Goal: Task Accomplishment & Management: Manage account settings

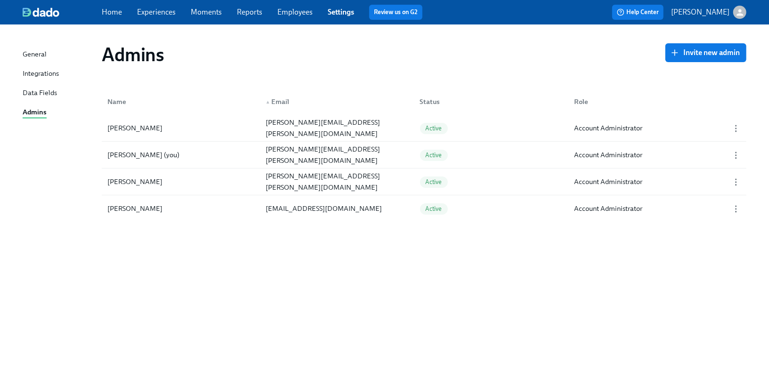
click at [287, 16] on link "Employees" at bounding box center [294, 12] width 35 height 9
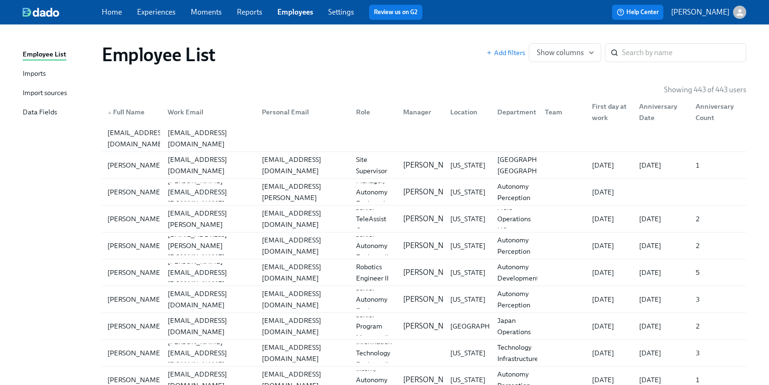
click at [48, 73] on link "Imports" at bounding box center [59, 74] width 72 height 12
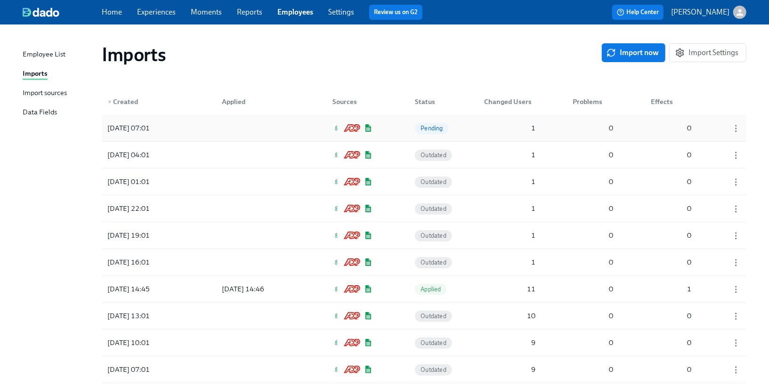
click at [152, 134] on div "[DATE] 07:01" at bounding box center [146, 128] width 85 height 19
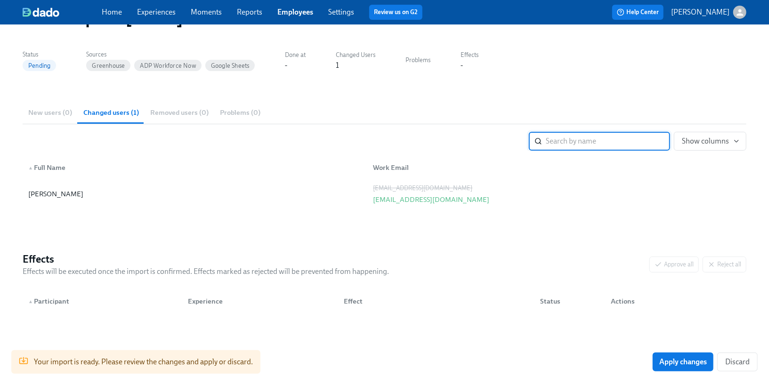
scroll to position [72, 0]
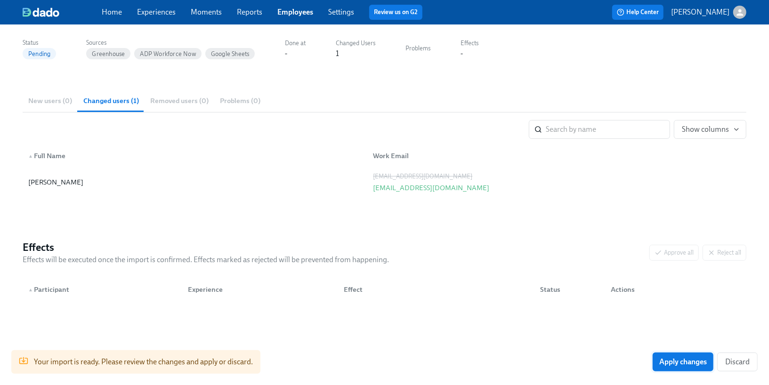
click at [676, 360] on span "Apply changes" at bounding box center [683, 361] width 48 height 9
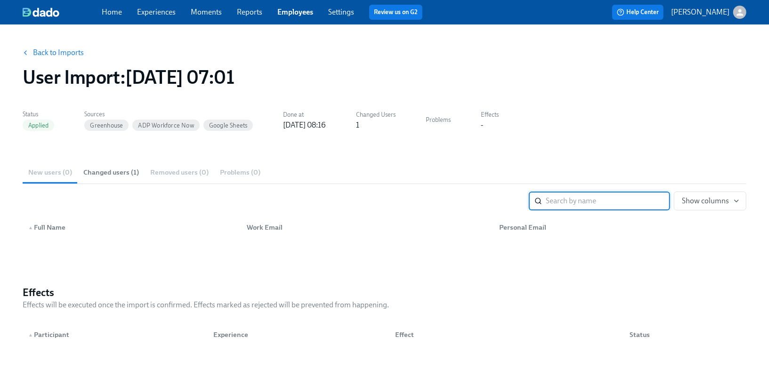
click at [67, 50] on link "Back to Imports" at bounding box center [58, 52] width 51 height 9
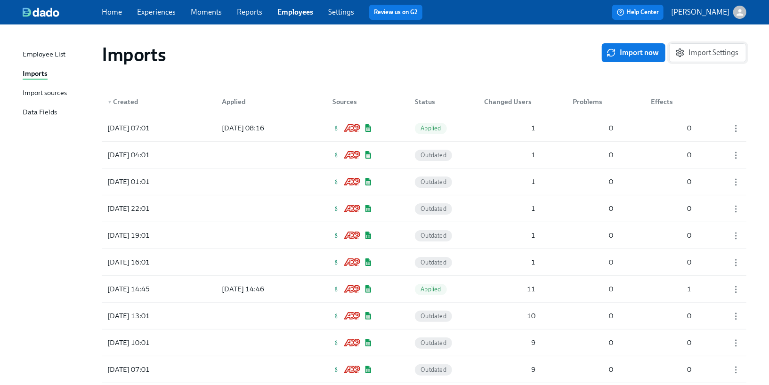
click at [692, 48] on span "Import Settings" at bounding box center [707, 52] width 61 height 9
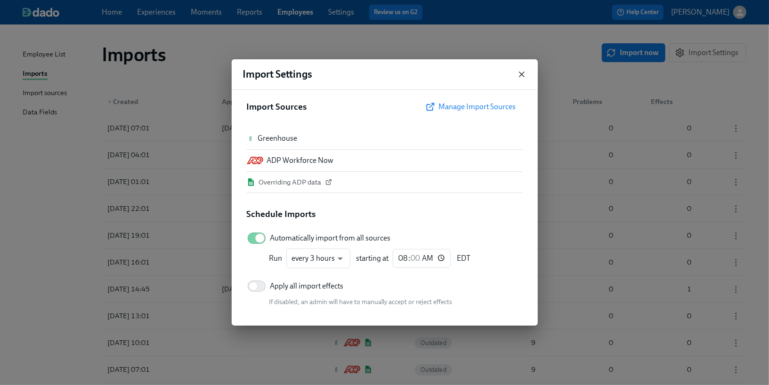
click at [521, 75] on icon "button" at bounding box center [521, 74] width 5 height 5
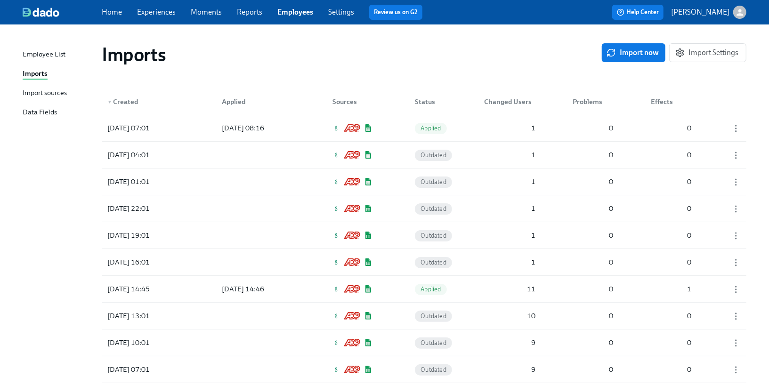
click at [155, 15] on link "Experiences" at bounding box center [156, 12] width 39 height 9
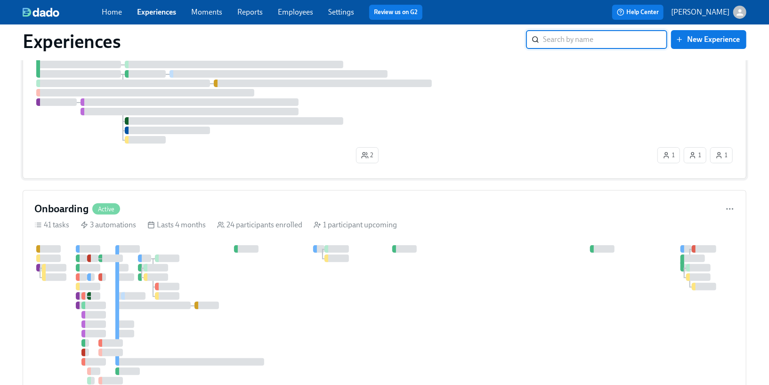
scroll to position [137, 0]
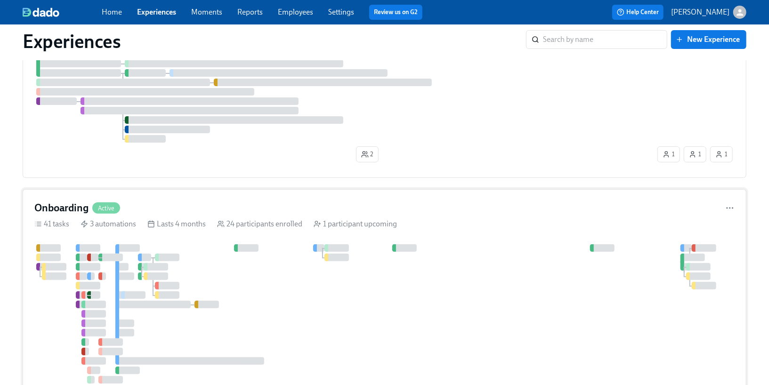
click at [152, 205] on div "Onboarding Active" at bounding box center [384, 208] width 700 height 14
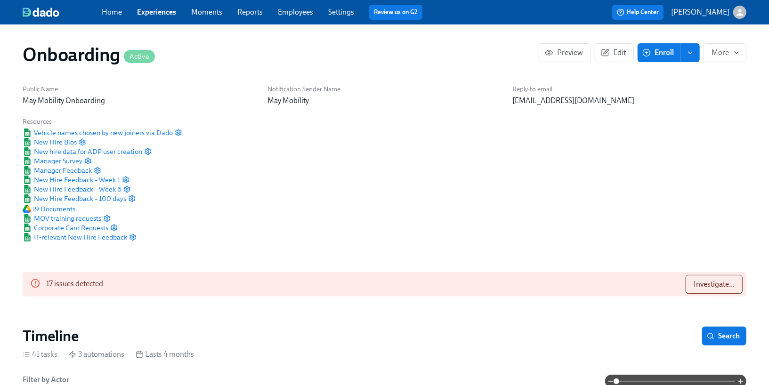
scroll to position [0, 4758]
click at [709, 283] on span "Investigate..." at bounding box center [714, 284] width 41 height 9
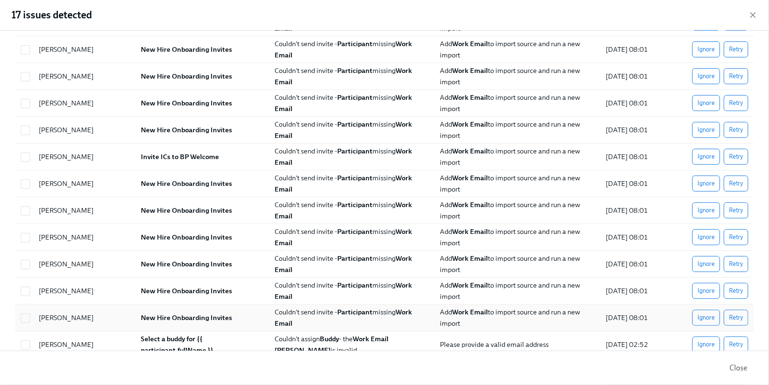
scroll to position [165, 0]
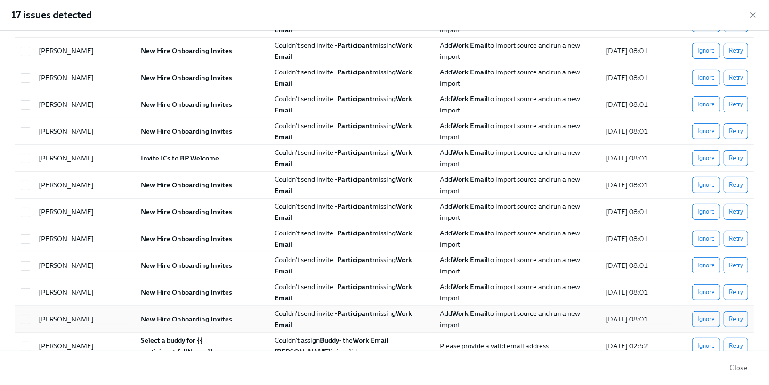
click at [229, 314] on div "New Hire Onboarding Invites" at bounding box center [186, 319] width 99 height 11
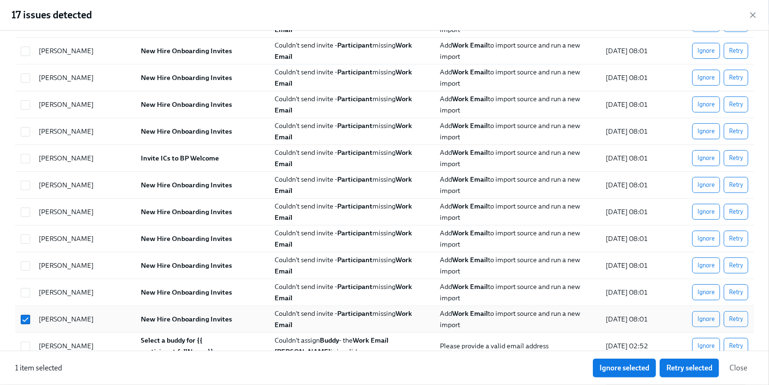
click at [229, 314] on div "New Hire Onboarding Invites" at bounding box center [186, 319] width 99 height 11
checkbox input "false"
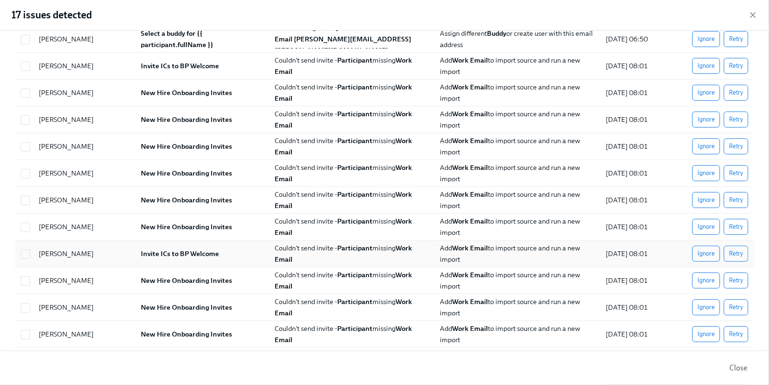
scroll to position [0, 0]
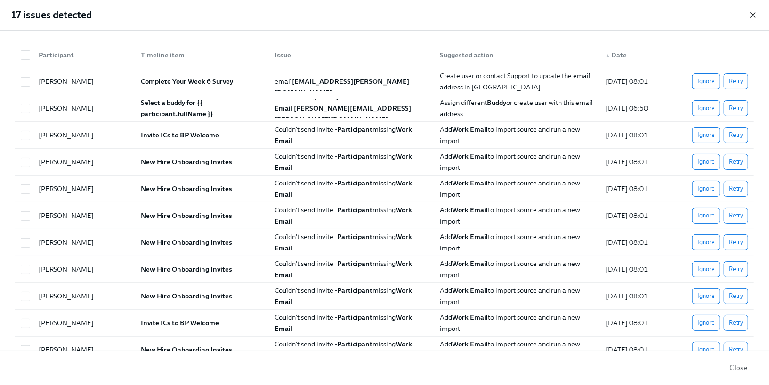
click at [755, 16] on icon "button" at bounding box center [752, 14] width 9 height 9
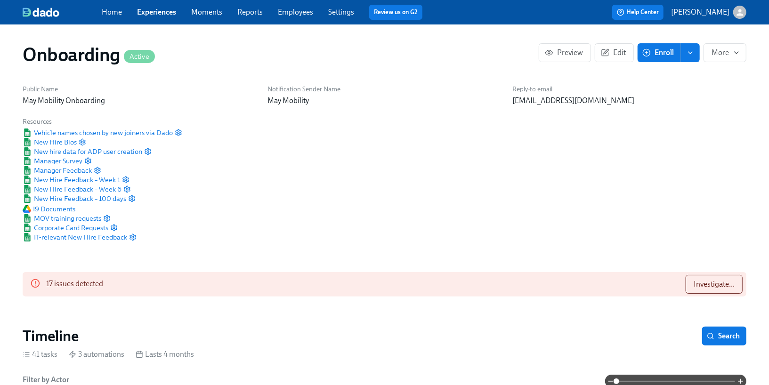
click at [298, 14] on link "Employees" at bounding box center [295, 12] width 35 height 9
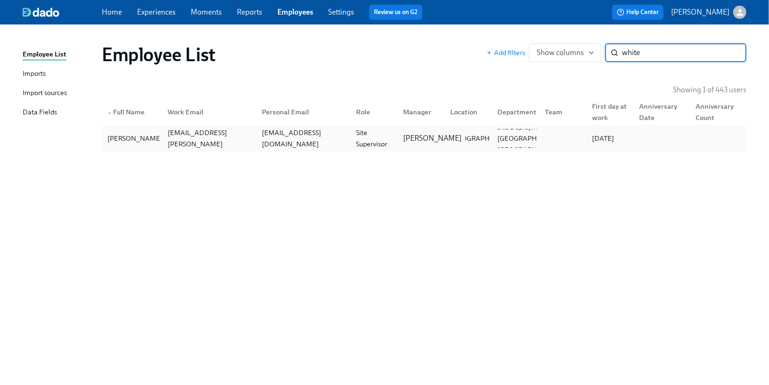
type input "white"
click at [421, 143] on p "[PERSON_NAME]" at bounding box center [432, 138] width 58 height 10
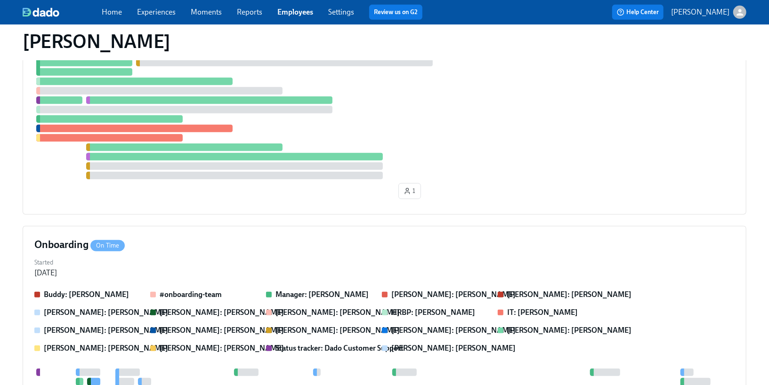
scroll to position [31, 0]
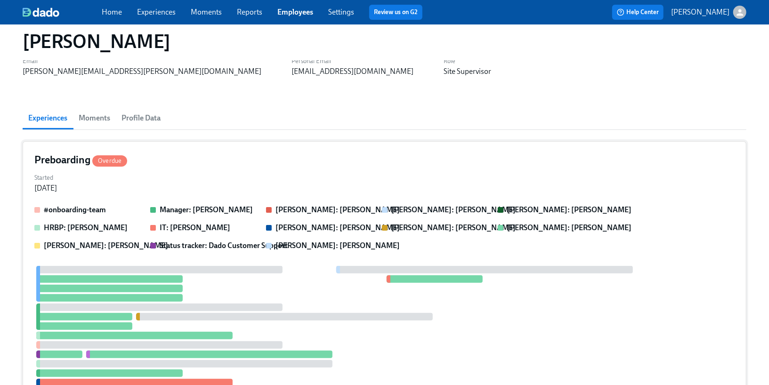
click at [146, 153] on div "Preboarding Overdue" at bounding box center [384, 160] width 700 height 14
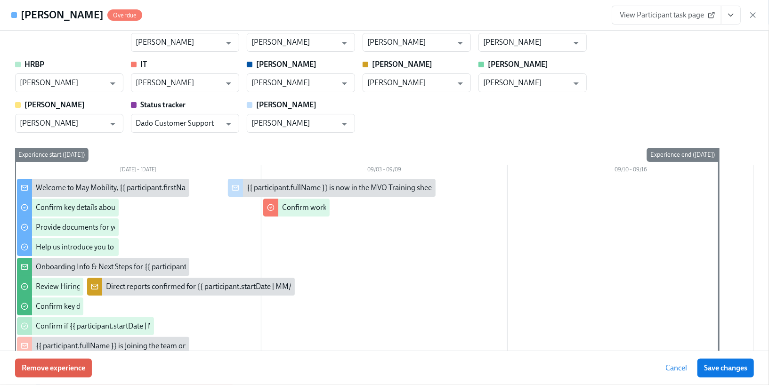
scroll to position [24, 0]
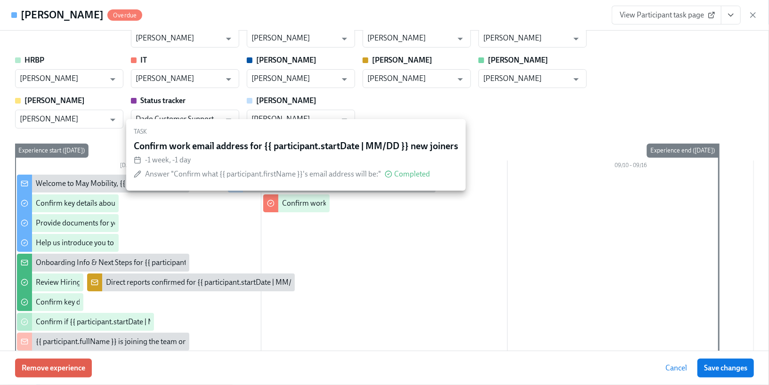
click at [302, 208] on div "Confirm work email address for {{ participant.startDate | MM/DD }} new joiners" at bounding box center [296, 204] width 66 height 18
click at [293, 202] on div "Confirm work email address for {{ participant.startDate | MM/DD }} new joiners" at bounding box center [408, 203] width 253 height 10
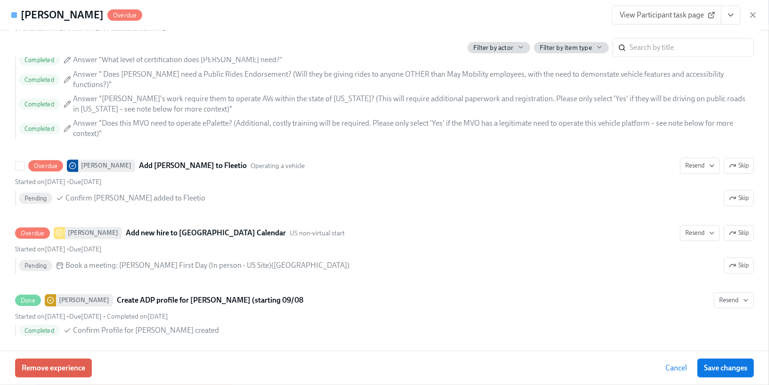
scroll to position [1769, 0]
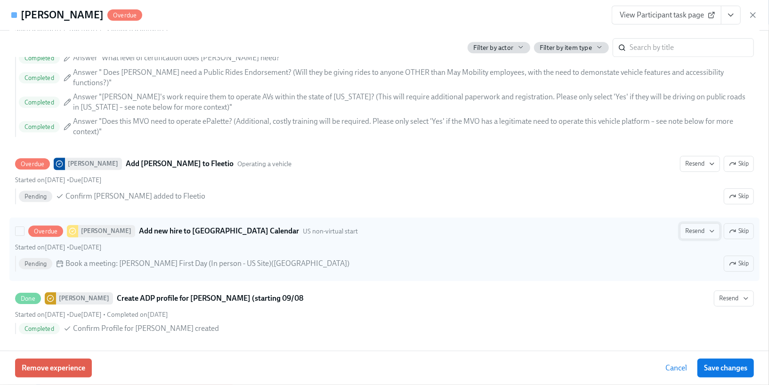
click at [693, 223] on button "Resend" at bounding box center [700, 231] width 40 height 16
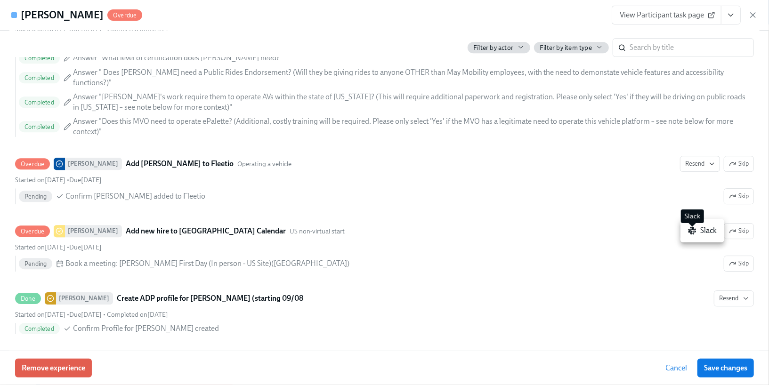
click at [693, 231] on rect at bounding box center [694, 231] width 3 height 1
click at [444, 220] on div at bounding box center [384, 192] width 769 height 385
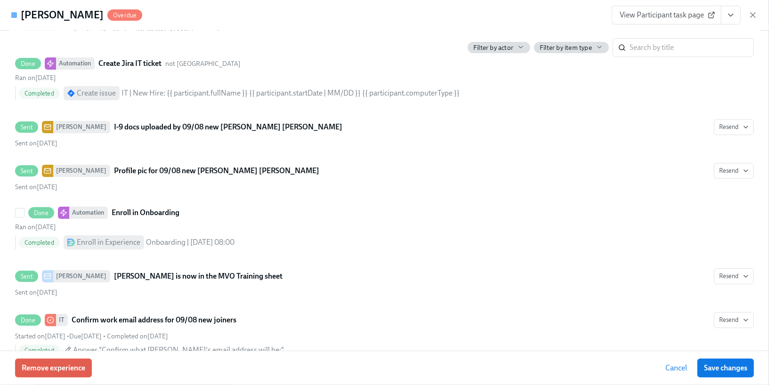
scroll to position [2068, 0]
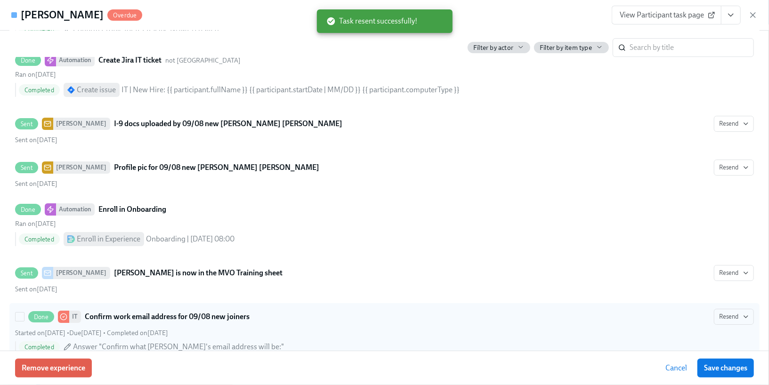
click at [381, 309] on div "Done IT Confirm work email address for 09/08 new joiners Resend" at bounding box center [384, 317] width 739 height 16
click at [24, 313] on input "Done IT Confirm work email address for 09/08 new joiners Resend Started on [DAT…" at bounding box center [20, 317] width 8 height 8
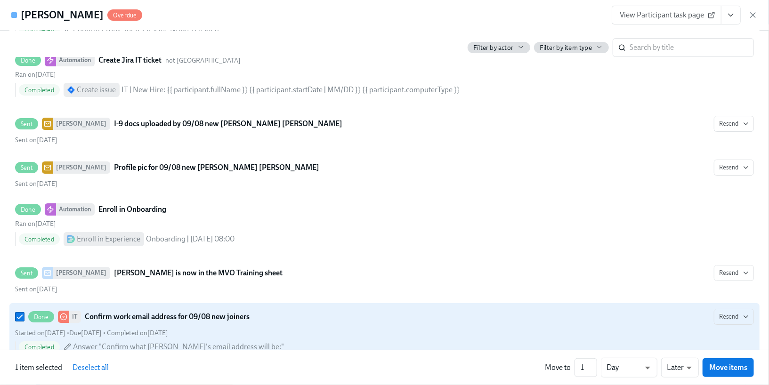
scroll to position [2069, 0]
click at [69, 343] on icon at bounding box center [67, 346] width 6 height 6
click at [24, 320] on input "Done IT Confirm work email address for 09/08 new joiners Resend Started on [DAT…" at bounding box center [20, 316] width 8 height 8
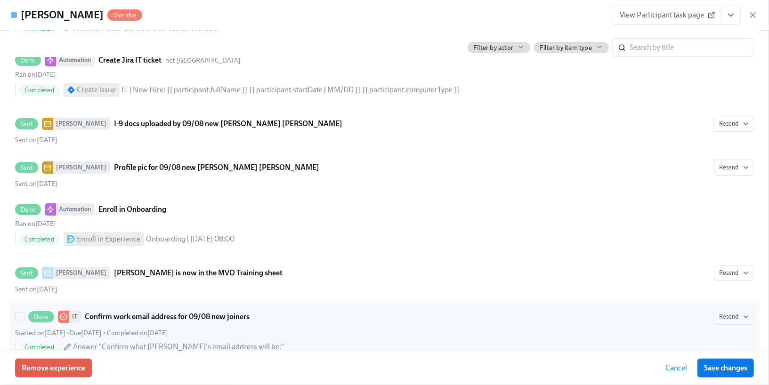
click at [69, 343] on icon at bounding box center [68, 347] width 8 height 8
click at [24, 321] on input "Done IT Confirm work email address for 09/08 new joiners Resend Started on [DAT…" at bounding box center [20, 317] width 8 height 8
click at [69, 343] on icon at bounding box center [68, 347] width 8 height 8
click at [24, 321] on input "Done IT Confirm work email address for 09/08 new joiners Resend Started on [DAT…" at bounding box center [20, 317] width 8 height 8
click at [69, 343] on icon at bounding box center [68, 347] width 8 height 8
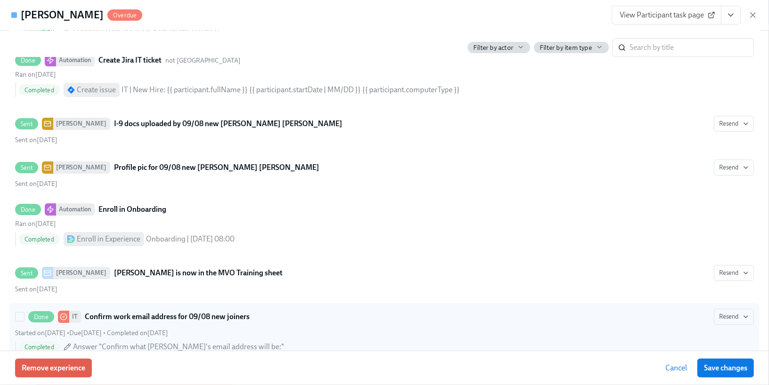
click at [24, 321] on input "Done IT Confirm work email address for 09/08 new joiners Resend Started on [DAT…" at bounding box center [20, 317] width 8 height 8
checkbox input "true"
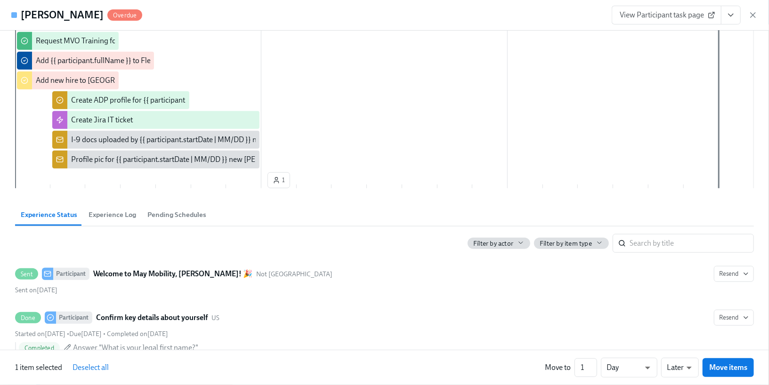
scroll to position [0, 0]
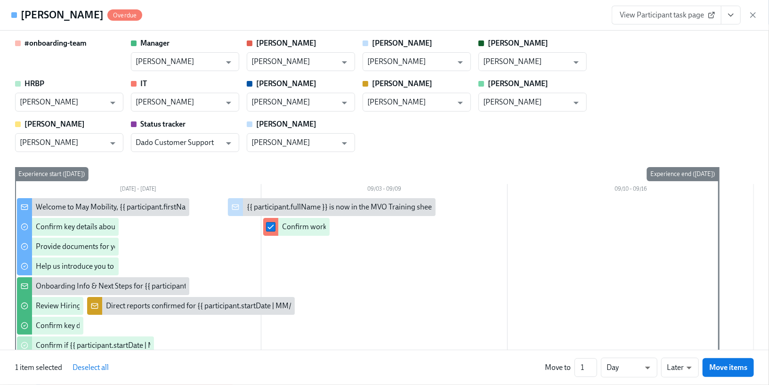
click at [663, 14] on span "View Participant task page" at bounding box center [667, 14] width 94 height 9
click at [749, 18] on icon "button" at bounding box center [752, 14] width 9 height 9
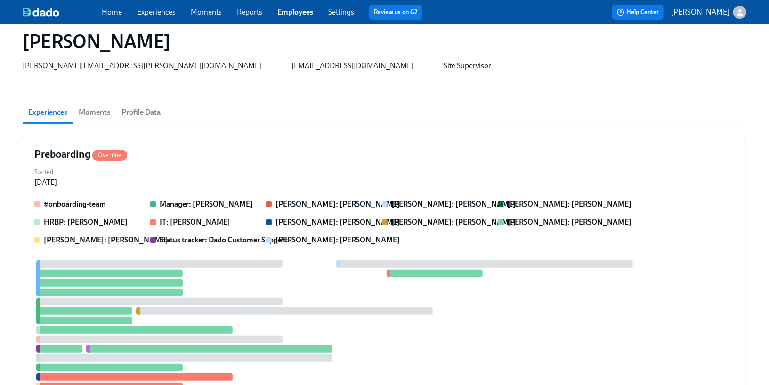
scroll to position [34, 0]
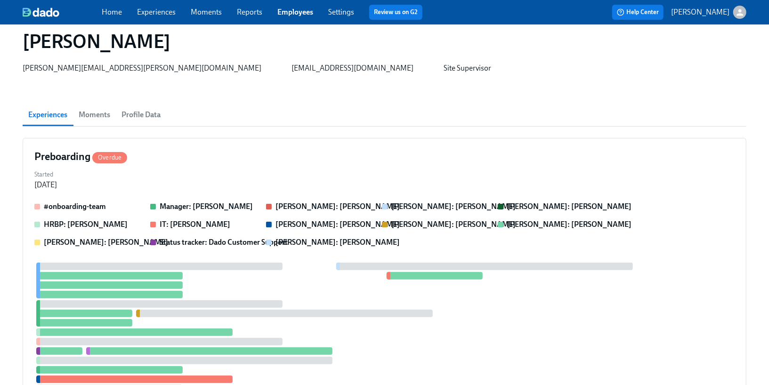
click at [162, 13] on link "Experiences" at bounding box center [156, 12] width 39 height 9
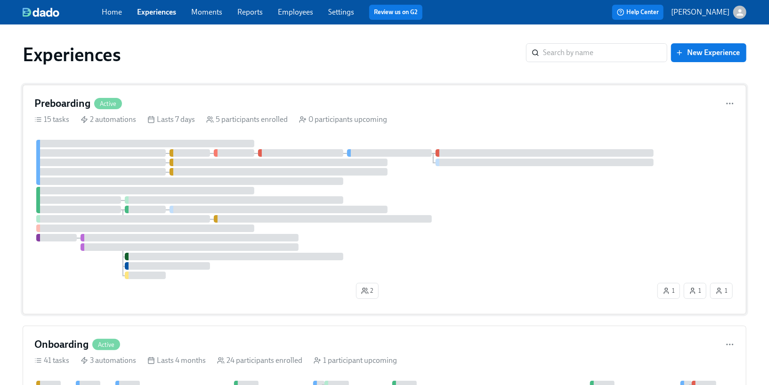
click at [148, 113] on div "Preboarding Active 15 tasks 2 automations Lasts 7 days 5 participants enrolled …" at bounding box center [385, 200] width 724 height 230
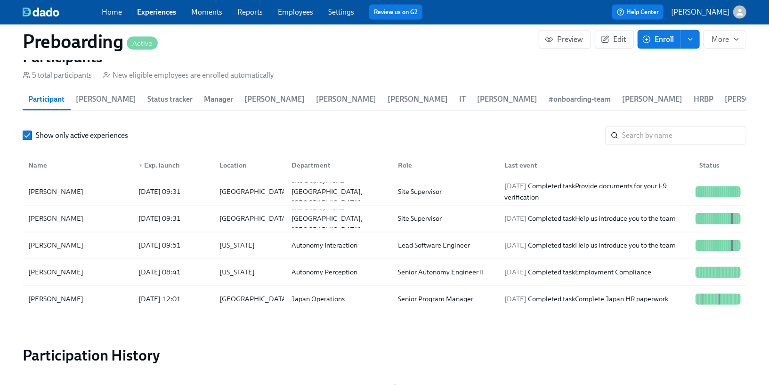
scroll to position [1074, 0]
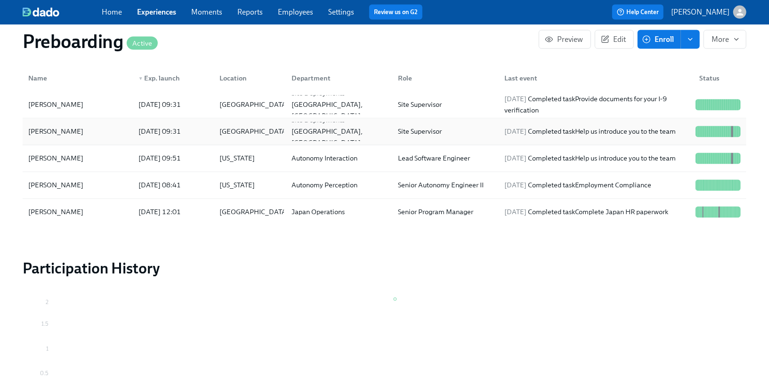
click at [149, 137] on div "[DATE] 09:31" at bounding box center [171, 131] width 81 height 19
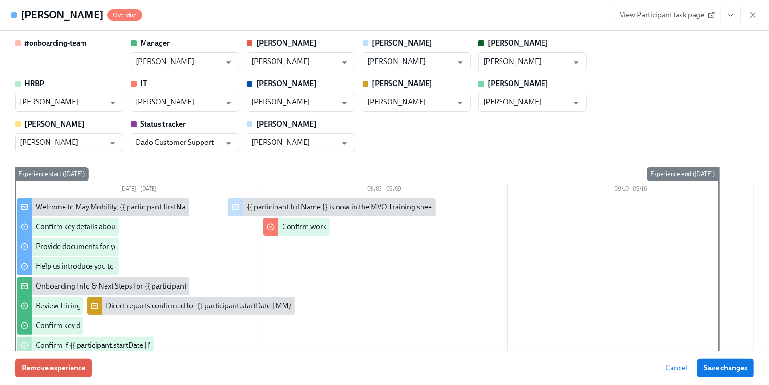
click at [756, 9] on div "View Participant task page" at bounding box center [685, 15] width 146 height 19
click at [755, 13] on icon "button" at bounding box center [753, 15] width 5 height 5
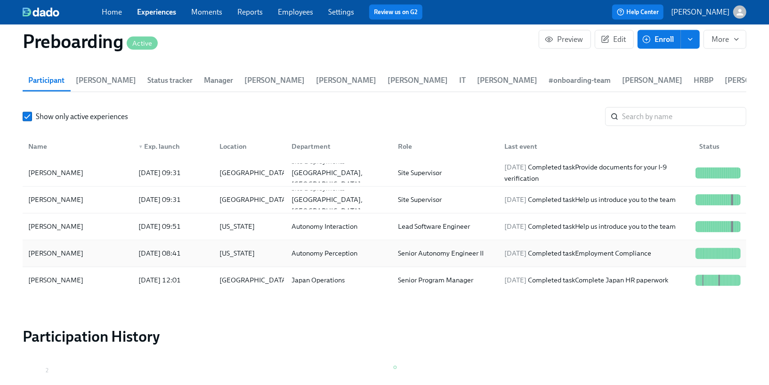
scroll to position [956, 0]
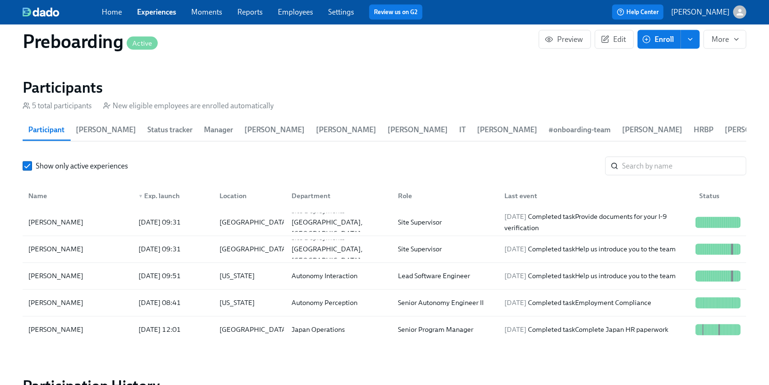
click at [459, 129] on span "IT" at bounding box center [462, 129] width 7 height 13
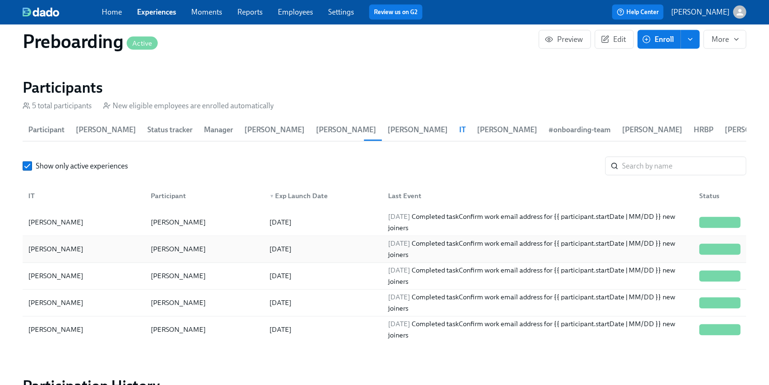
click at [318, 250] on div "[DATE]" at bounding box center [321, 249] width 119 height 19
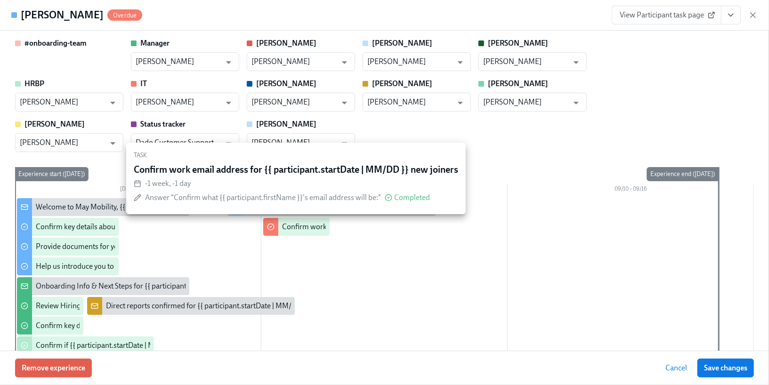
click at [303, 232] on div "Confirm work email address for {{ participant.startDate | MM/DD }} new joiners" at bounding box center [296, 227] width 66 height 18
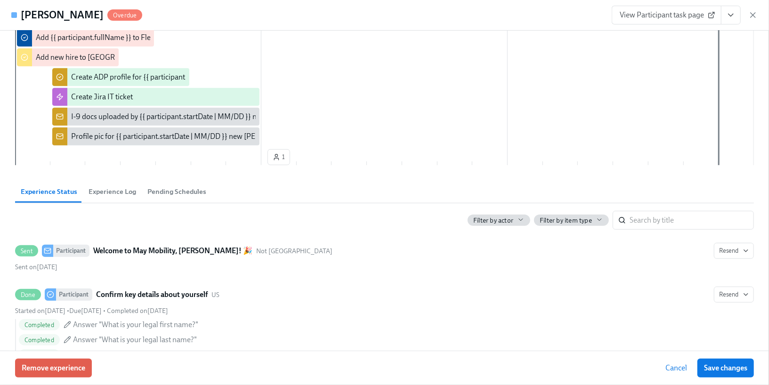
scroll to position [490, 0]
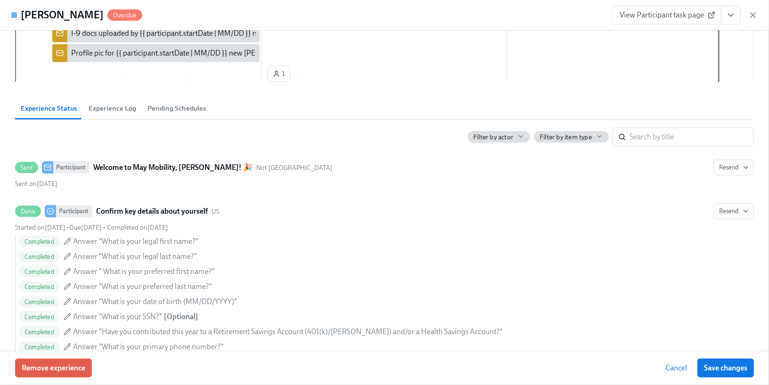
click at [125, 111] on span "Experience Log" at bounding box center [113, 108] width 48 height 11
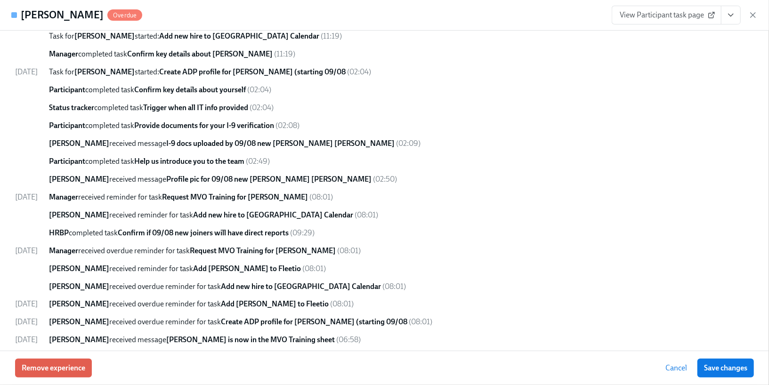
scroll to position [879, 0]
click at [673, 371] on span "Cancel" at bounding box center [676, 368] width 22 height 9
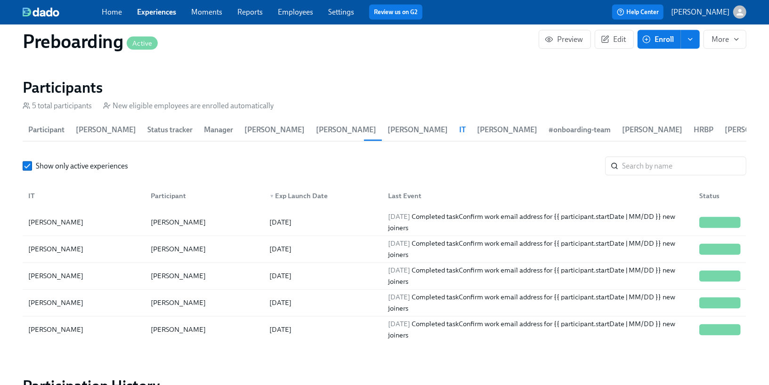
click at [295, 1] on div "Home Experiences Moments Reports Employees Settings Review us on G2 Help Center…" at bounding box center [384, 12] width 769 height 24
click at [295, 10] on link "Employees" at bounding box center [295, 12] width 35 height 9
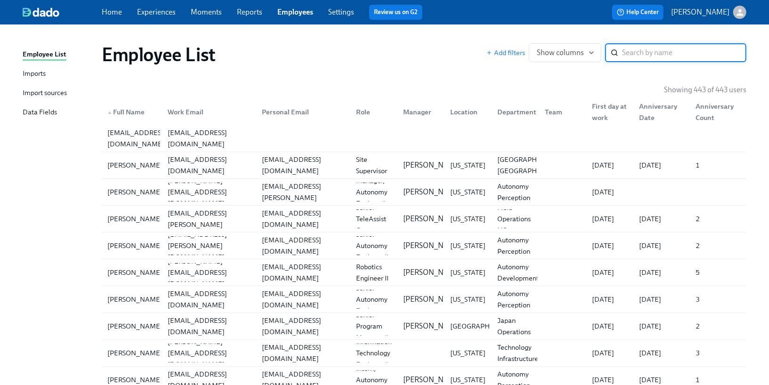
click at [637, 54] on input "search" at bounding box center [684, 52] width 124 height 19
type input "white"
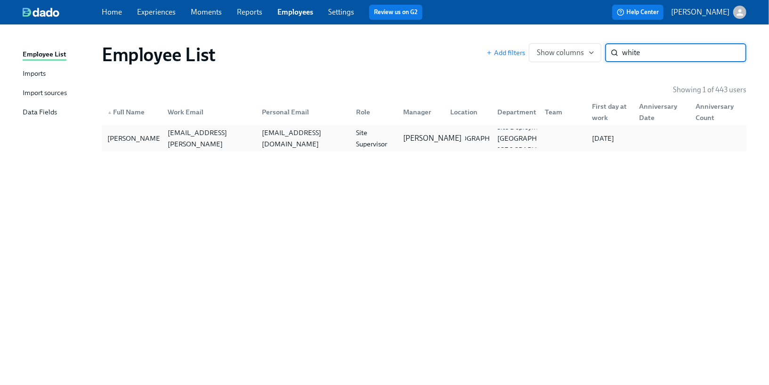
click at [401, 133] on div "[PERSON_NAME]" at bounding box center [432, 138] width 66 height 10
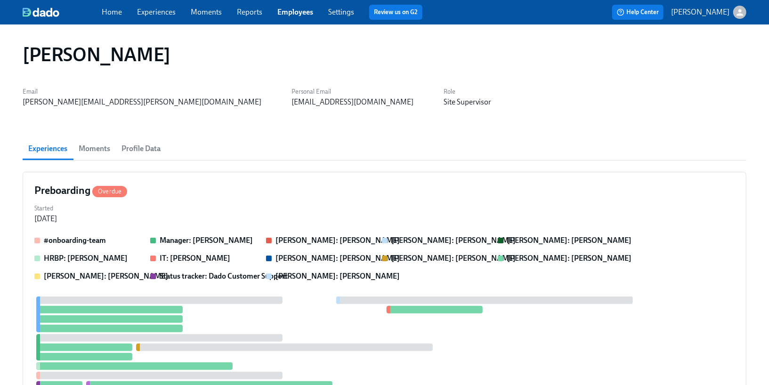
click at [131, 143] on span "Profile Data" at bounding box center [141, 148] width 39 height 13
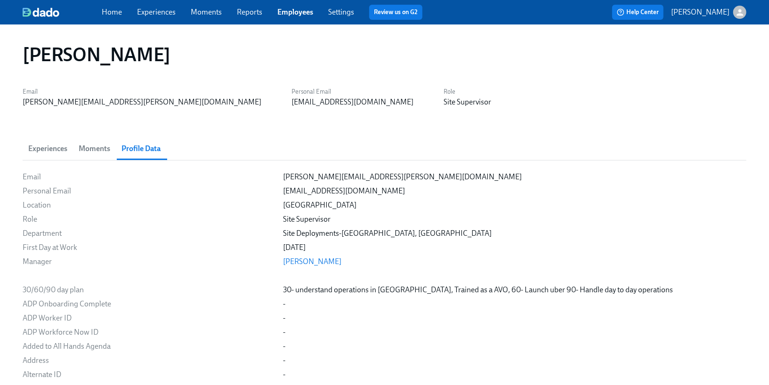
click at [287, 14] on link "Employees" at bounding box center [295, 12] width 36 height 9
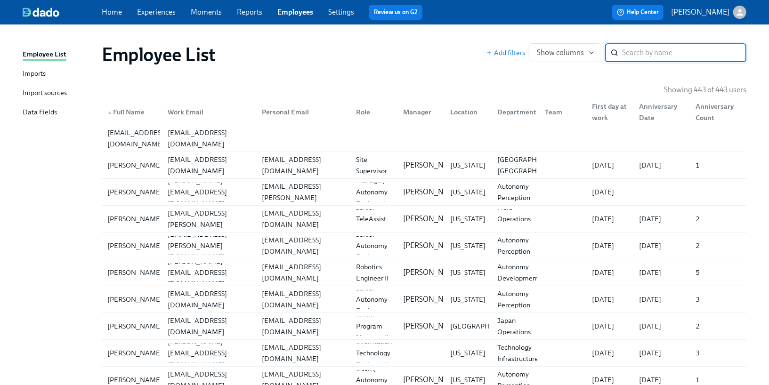
click at [38, 73] on div "Imports" at bounding box center [34, 74] width 23 height 12
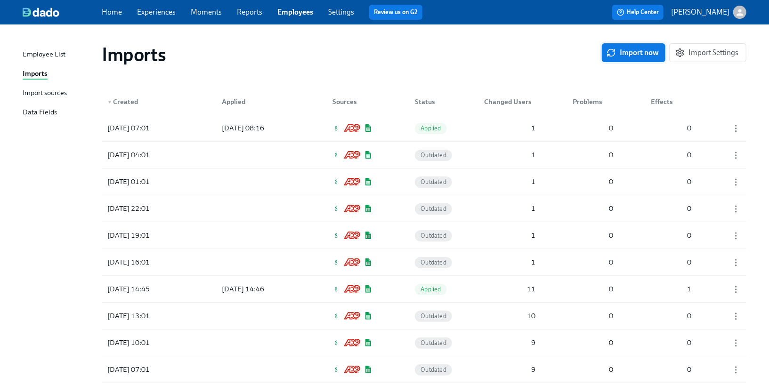
click at [627, 55] on span "Import now" at bounding box center [633, 52] width 50 height 9
click at [476, 126] on div "[DATE] 08:20 In progress 0 0 0" at bounding box center [424, 128] width 645 height 26
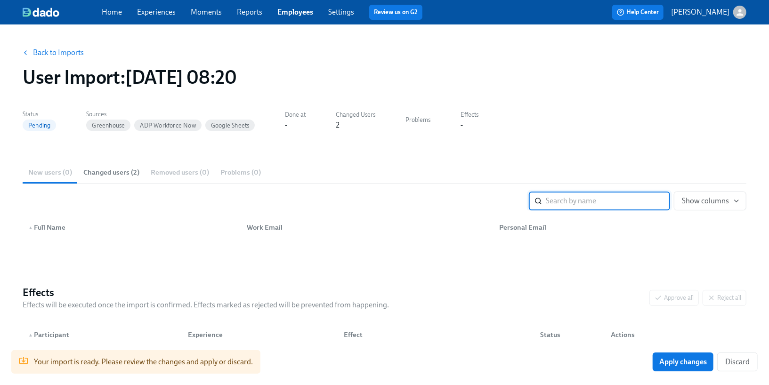
scroll to position [46, 0]
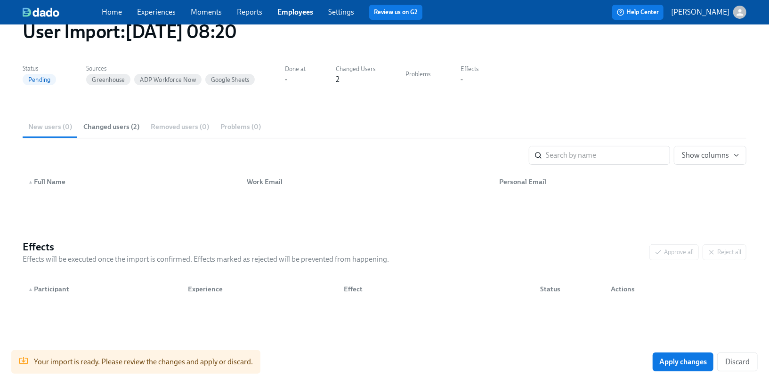
click at [97, 121] on button "Changed users (2)" at bounding box center [111, 126] width 67 height 23
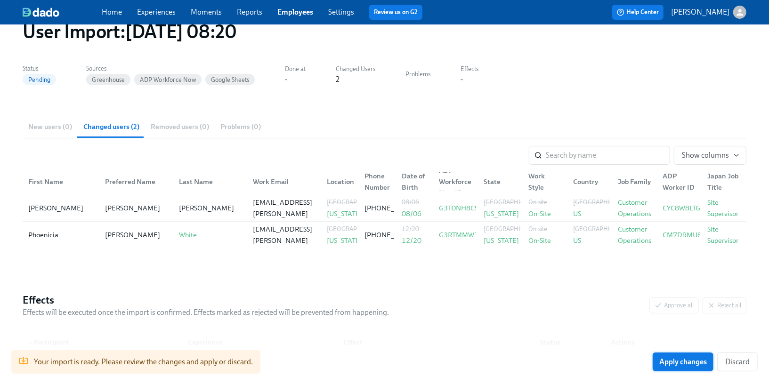
click at [663, 361] on span "Apply changes" at bounding box center [683, 361] width 48 height 9
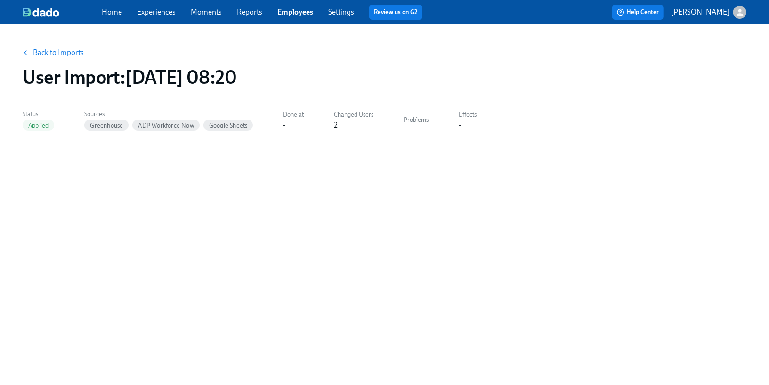
scroll to position [0, 0]
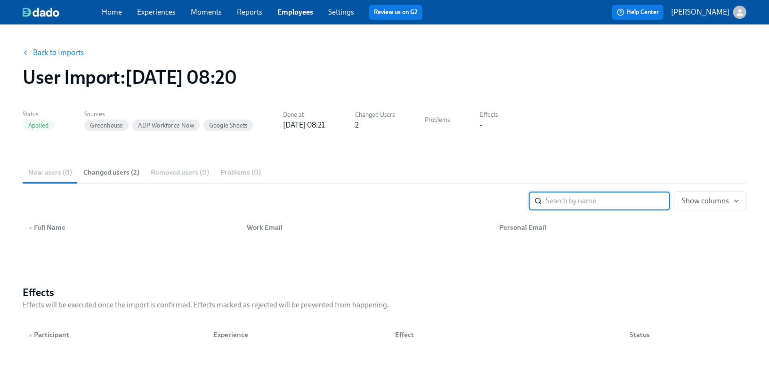
click at [151, 14] on link "Experiences" at bounding box center [156, 12] width 39 height 9
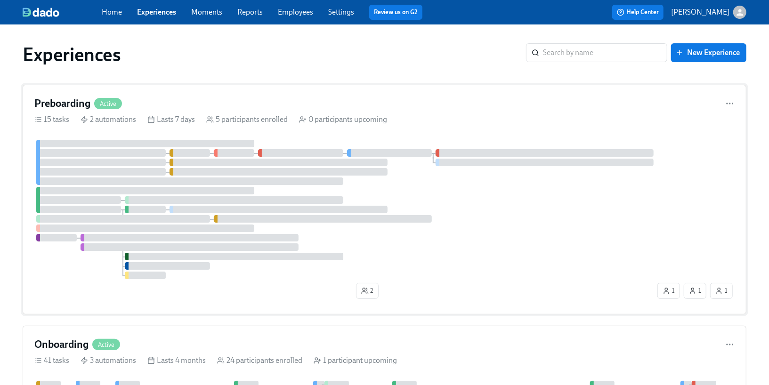
click at [125, 130] on div "Preboarding Active 15 tasks 2 automations Lasts 7 days 5 participants enrolled …" at bounding box center [385, 200] width 724 height 230
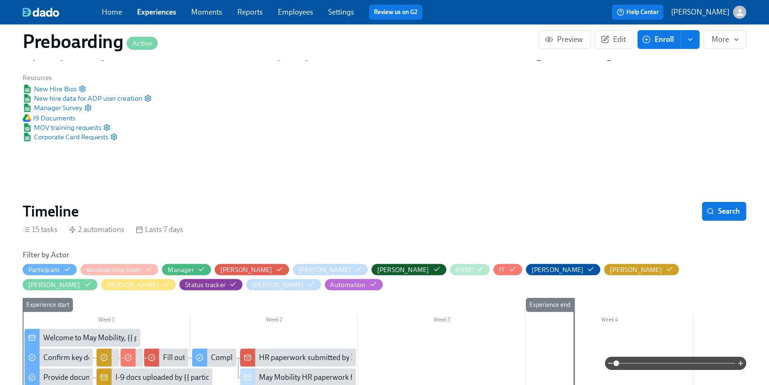
scroll to position [55, 0]
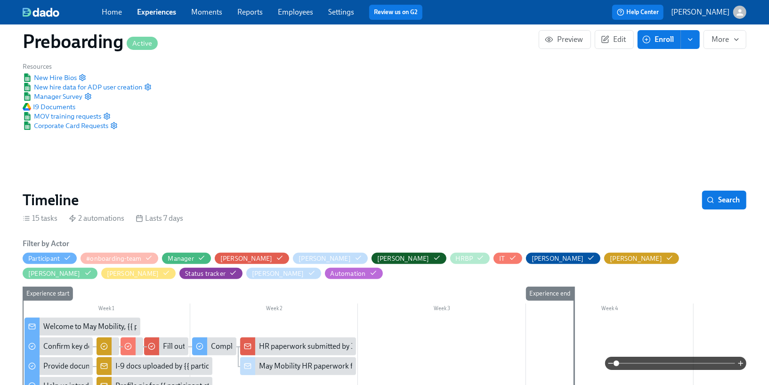
click at [173, 13] on link "Experiences" at bounding box center [156, 12] width 39 height 9
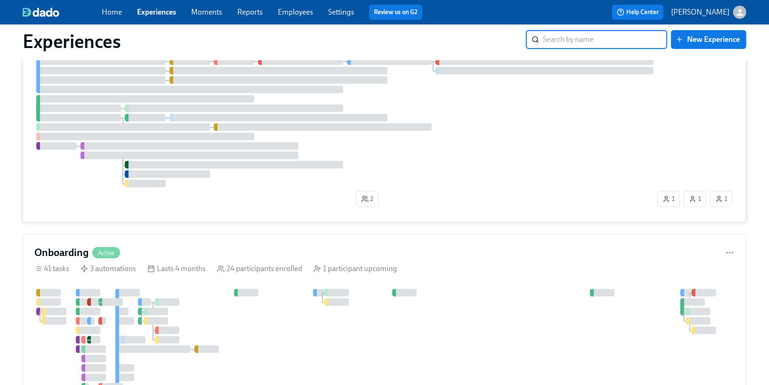
scroll to position [93, 0]
click at [188, 255] on div "Onboarding Active" at bounding box center [384, 252] width 700 height 14
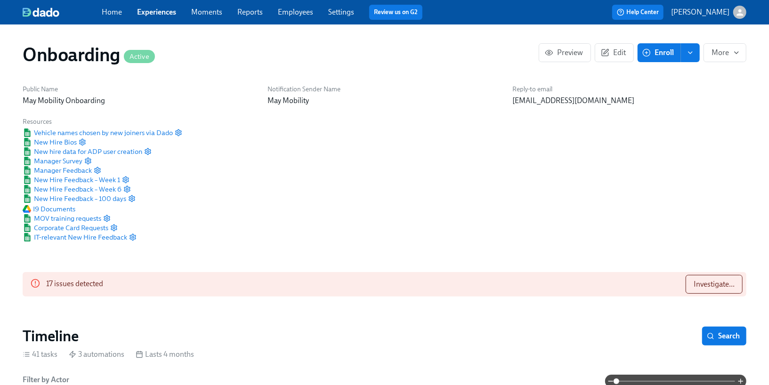
scroll to position [0, 4758]
click at [699, 281] on span "Investigate..." at bounding box center [714, 284] width 41 height 9
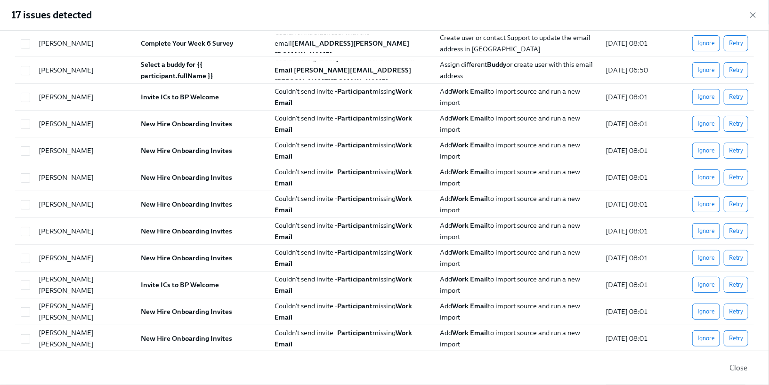
scroll to position [0, 0]
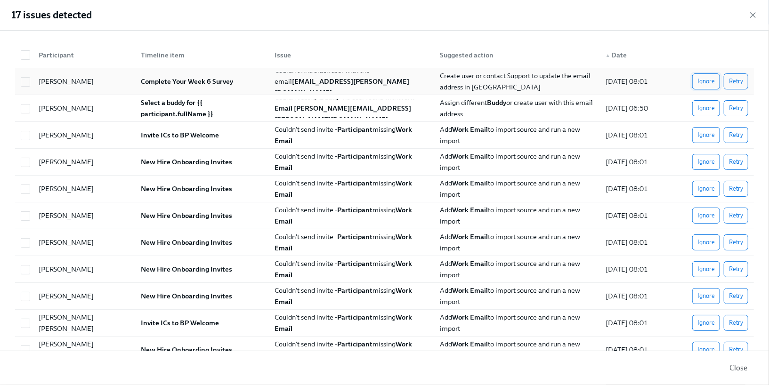
click at [711, 80] on span "Ignore" at bounding box center [705, 81] width 17 height 9
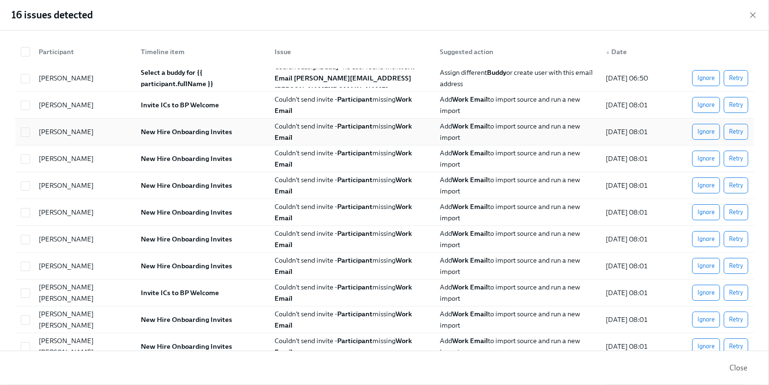
scroll to position [5, 0]
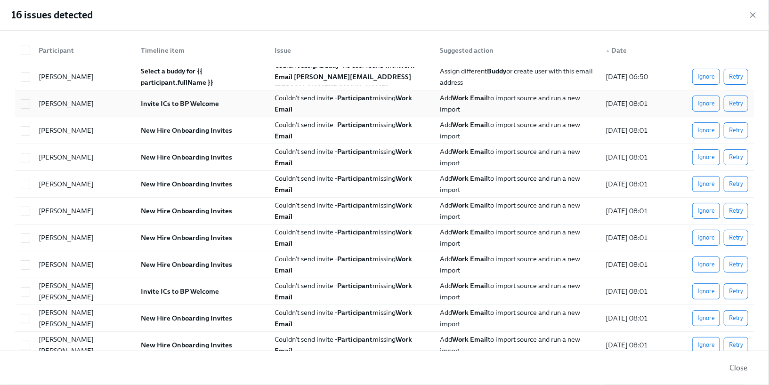
click at [518, 102] on span "Add Work Email to import source and run a new import" at bounding box center [511, 104] width 142 height 20
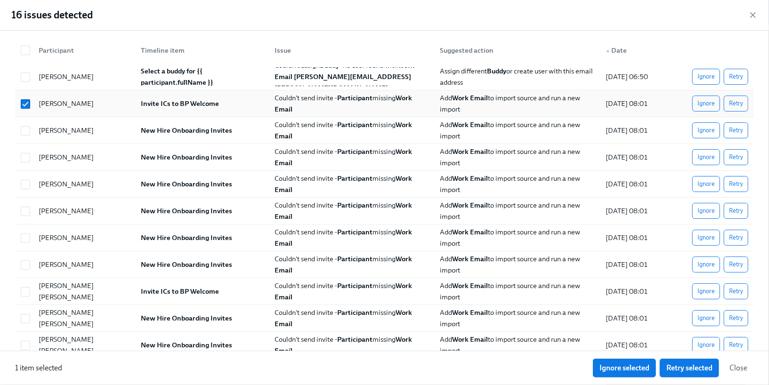
click at [518, 102] on span "Add Work Email to import source and run a new import" at bounding box center [511, 104] width 142 height 20
checkbox input "false"
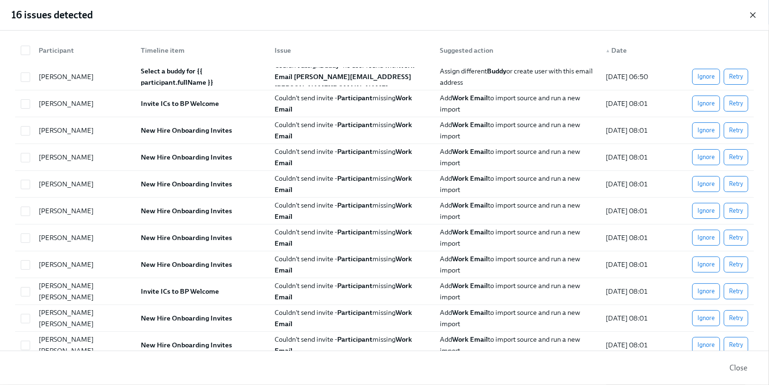
click at [755, 15] on icon "button" at bounding box center [752, 14] width 9 height 9
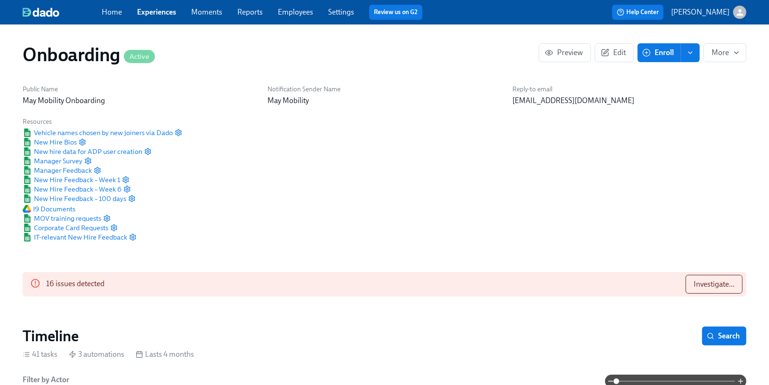
click at [280, 13] on link "Employees" at bounding box center [295, 12] width 35 height 9
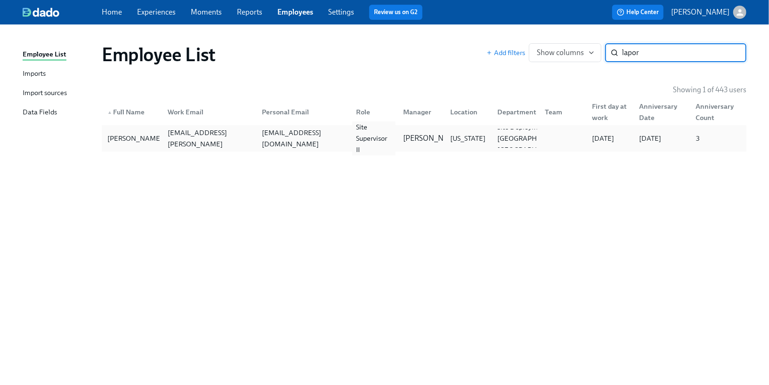
type input "lapor"
click at [349, 144] on div "Site Supervisor II" at bounding box center [372, 138] width 47 height 19
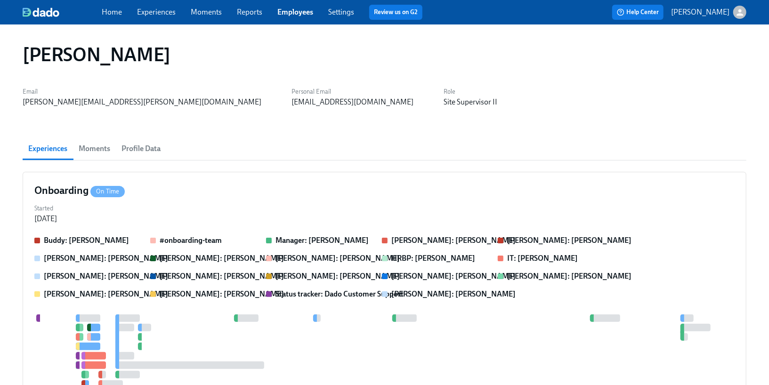
click at [146, 155] on button "Profile Data" at bounding box center [141, 149] width 50 height 23
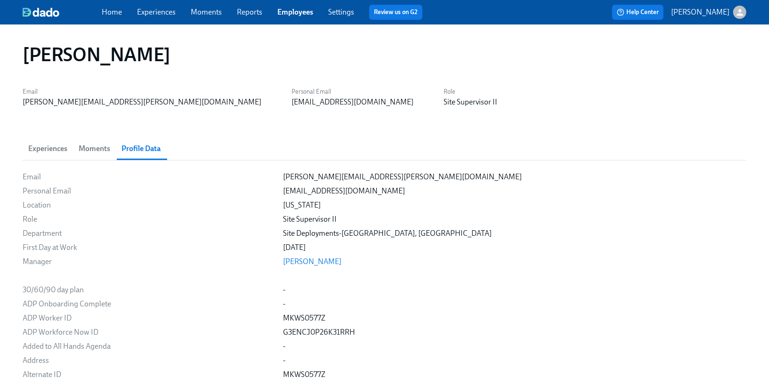
click at [288, 8] on link "Employees" at bounding box center [295, 12] width 36 height 9
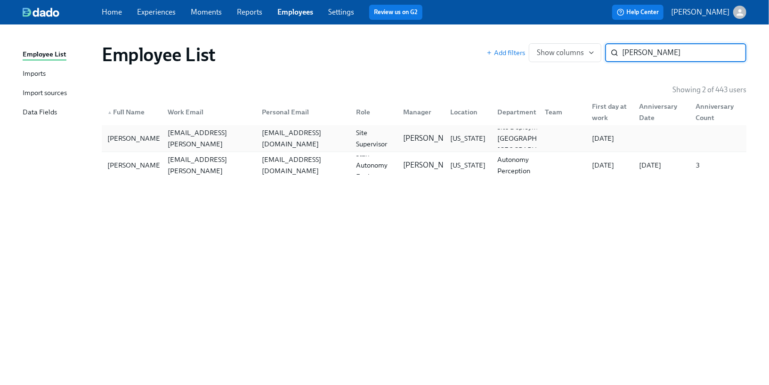
type input "[PERSON_NAME]"
click at [294, 146] on div "[EMAIL_ADDRESS][DOMAIN_NAME]" at bounding box center [301, 138] width 94 height 19
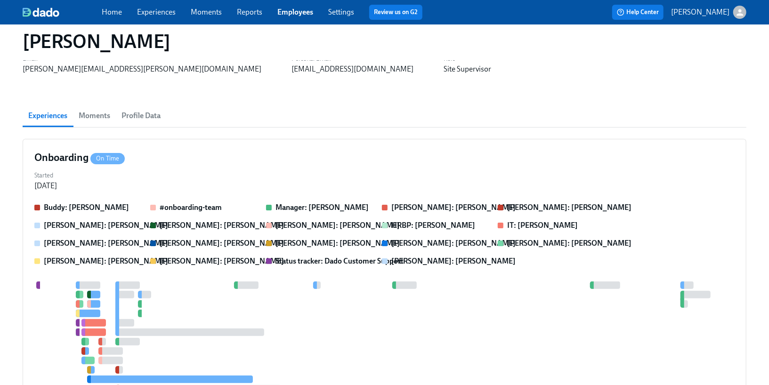
scroll to position [38, 0]
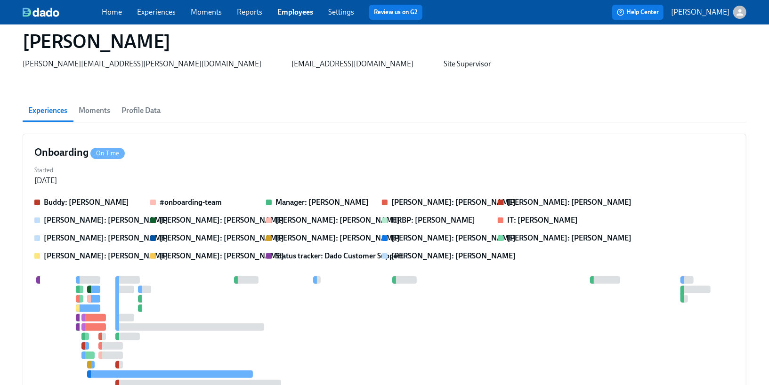
click at [152, 114] on span "Profile Data" at bounding box center [141, 110] width 39 height 13
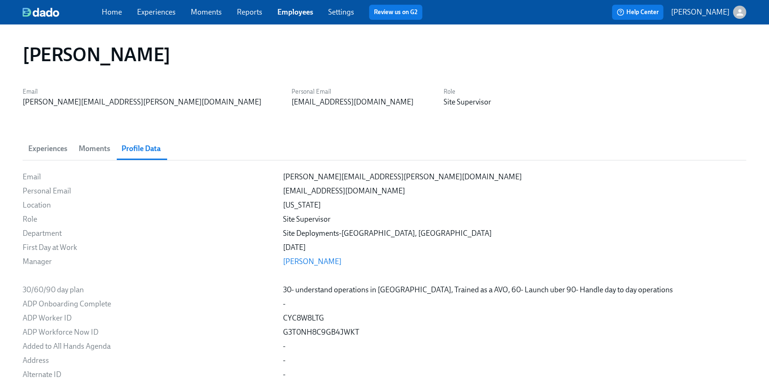
click at [105, 151] on span "Moments" at bounding box center [95, 148] width 32 height 13
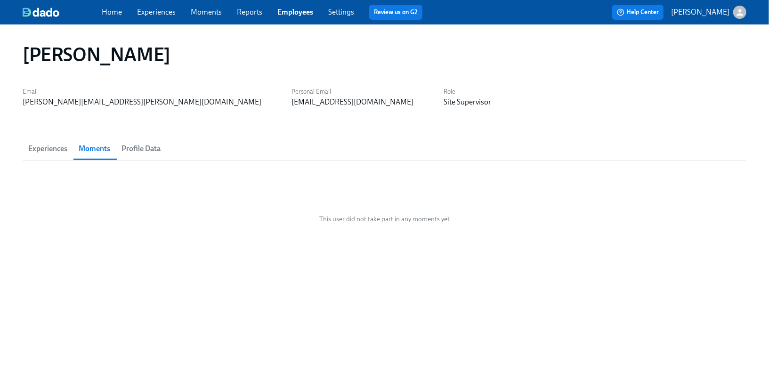
click at [43, 152] on span "Experiences" at bounding box center [47, 148] width 39 height 13
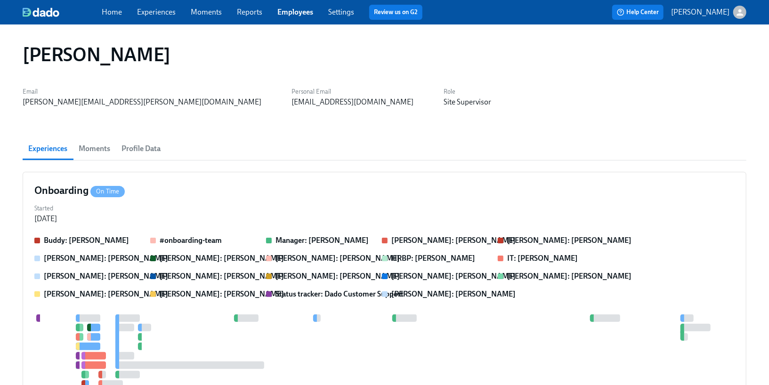
click at [147, 11] on link "Experiences" at bounding box center [156, 12] width 39 height 9
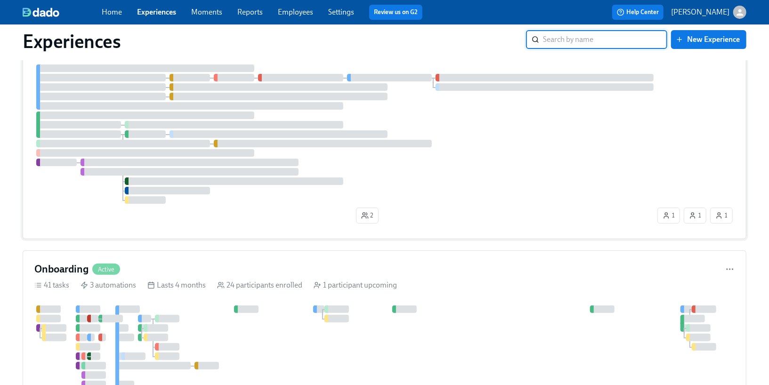
scroll to position [74, 0]
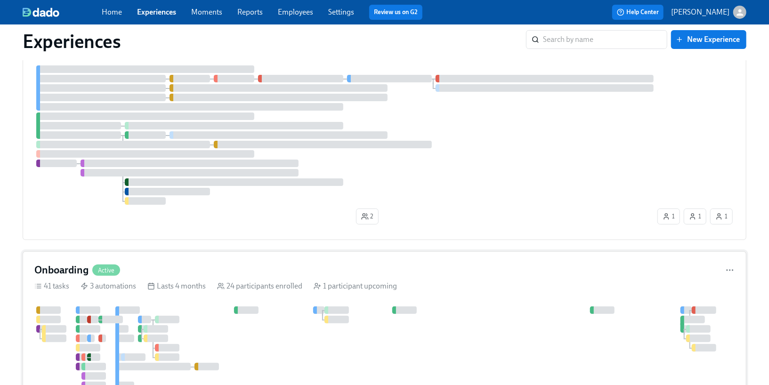
click at [151, 281] on div "Lasts 4 months" at bounding box center [176, 286] width 58 height 10
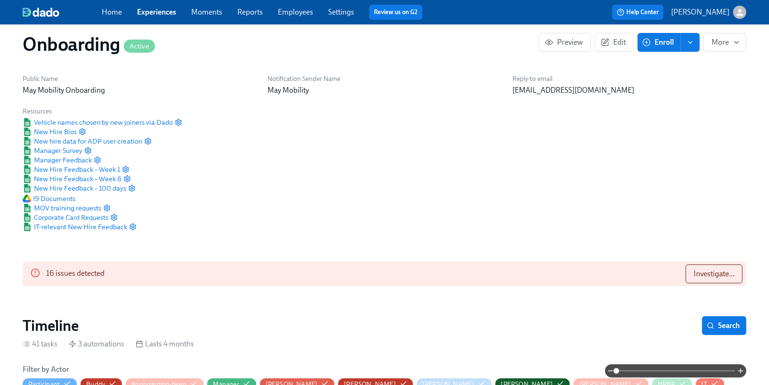
scroll to position [13, 0]
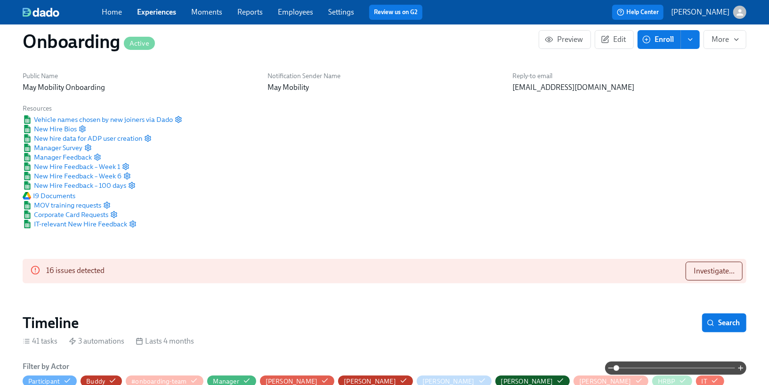
click at [172, 274] on div "16 issues detected Investigate..." at bounding box center [385, 271] width 724 height 24
click at [699, 263] on button "Investigate..." at bounding box center [714, 271] width 57 height 19
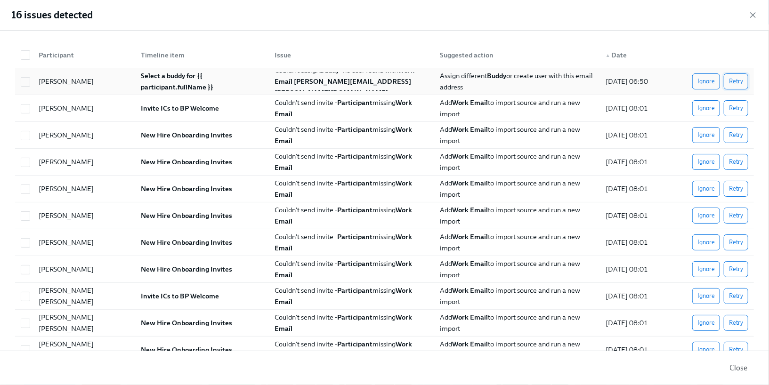
click at [732, 82] on span "Retry" at bounding box center [736, 81] width 14 height 9
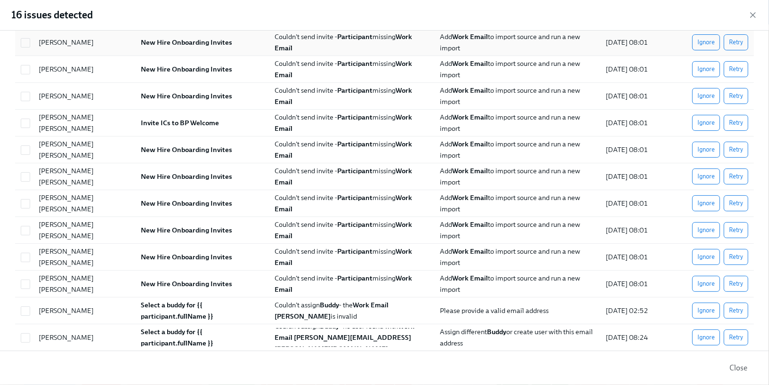
scroll to position [154, 0]
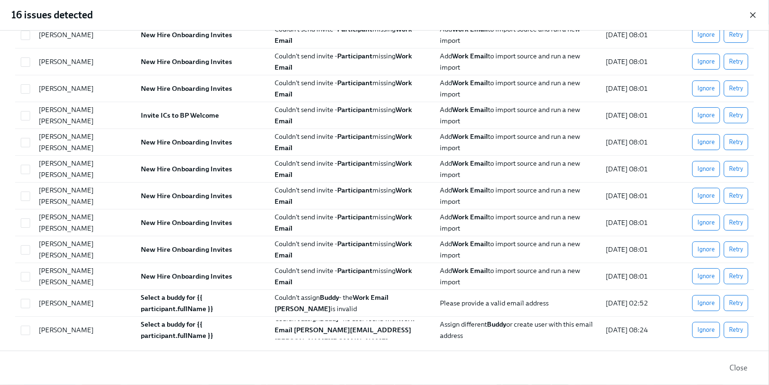
click at [752, 12] on icon "button" at bounding box center [752, 14] width 9 height 9
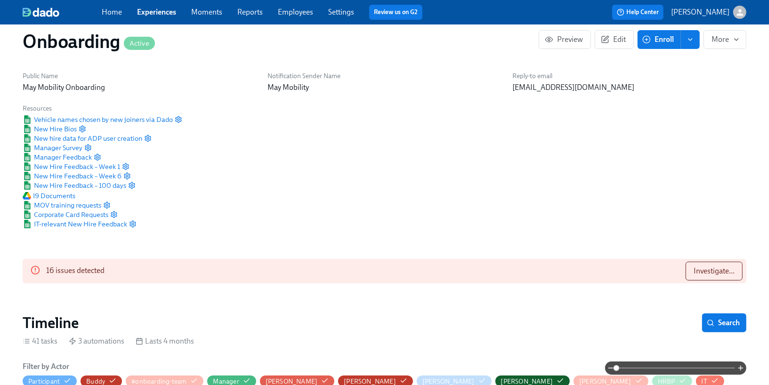
scroll to position [0, 0]
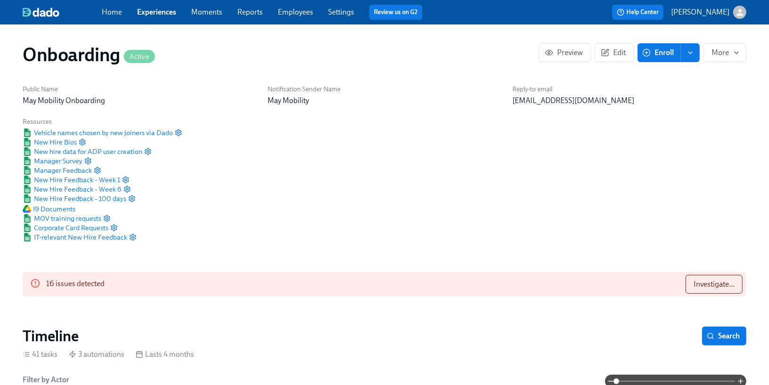
click at [160, 16] on span "Experiences" at bounding box center [156, 12] width 39 height 10
click at [156, 12] on link "Experiences" at bounding box center [156, 12] width 39 height 9
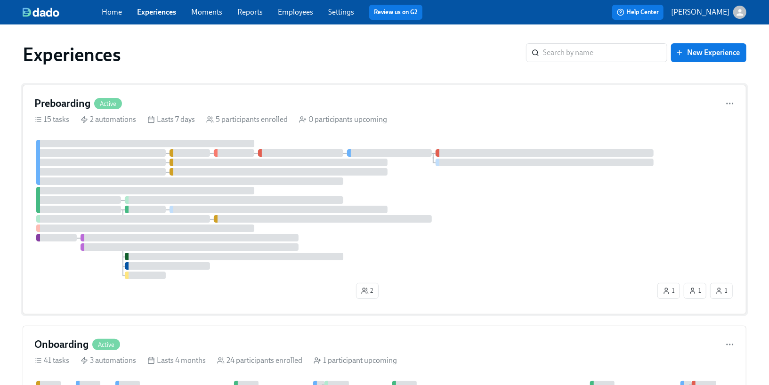
click at [151, 117] on rect at bounding box center [151, 120] width 6 height 6
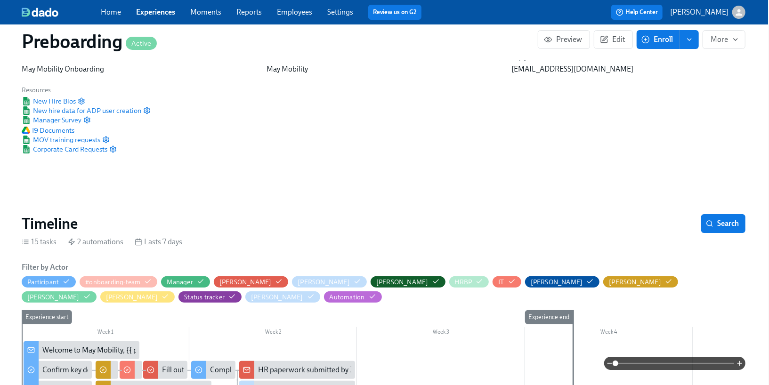
scroll to position [0, 1]
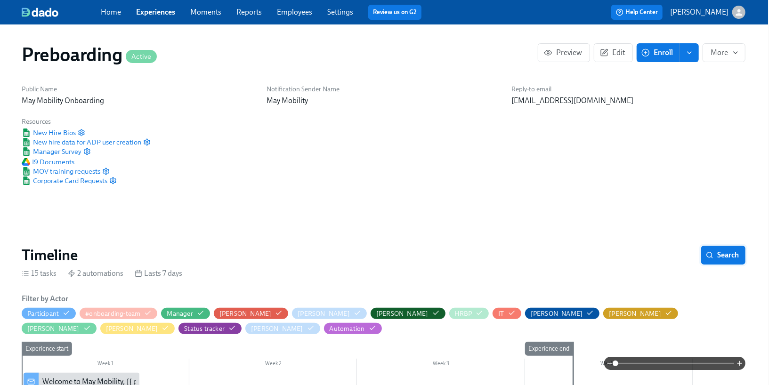
click at [733, 260] on button "Search" at bounding box center [723, 255] width 44 height 19
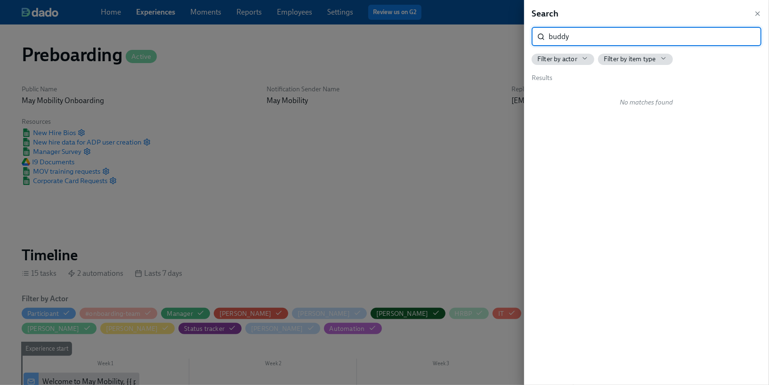
type input "buddy"
click at [148, 28] on div at bounding box center [384, 192] width 769 height 385
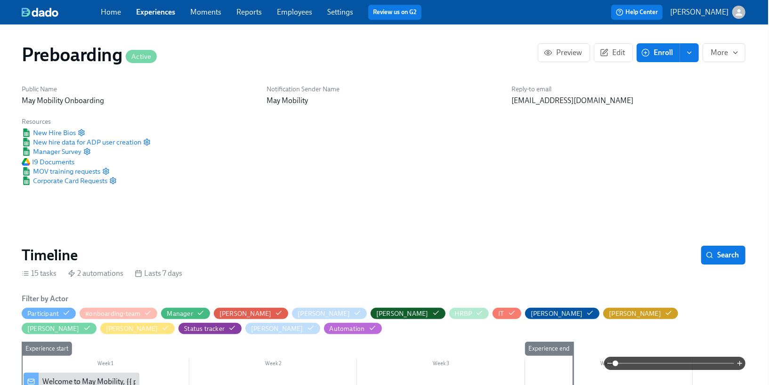
click at [148, 19] on div "Home Experiences Moments Reports Employees Settings Review us on G2" at bounding box center [265, 12] width 328 height 15
click at [151, 17] on div "Home Experiences Moments Reports Employees Settings Review us on G2" at bounding box center [265, 12] width 328 height 15
click at [165, 10] on link "Experiences" at bounding box center [155, 12] width 39 height 9
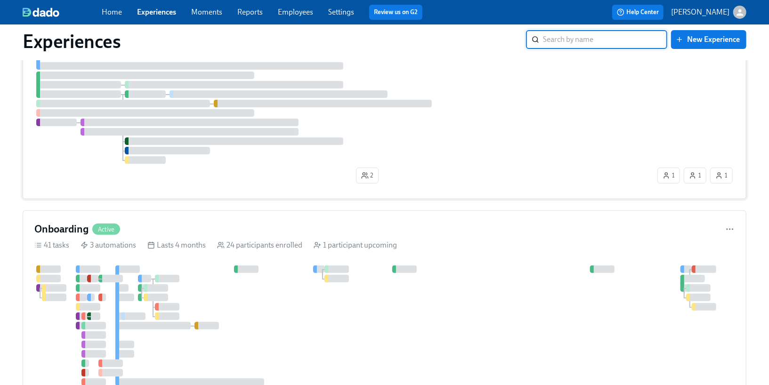
scroll to position [124, 0]
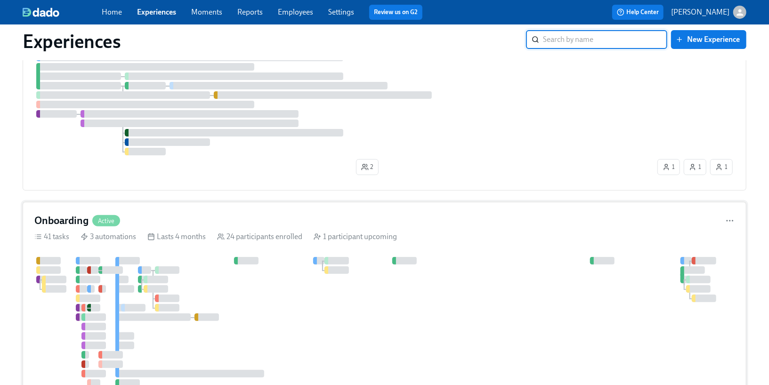
click at [191, 251] on div "Onboarding Active 41 tasks 3 automations Lasts 4 months 24 participants enrolle…" at bounding box center [385, 340] width 724 height 277
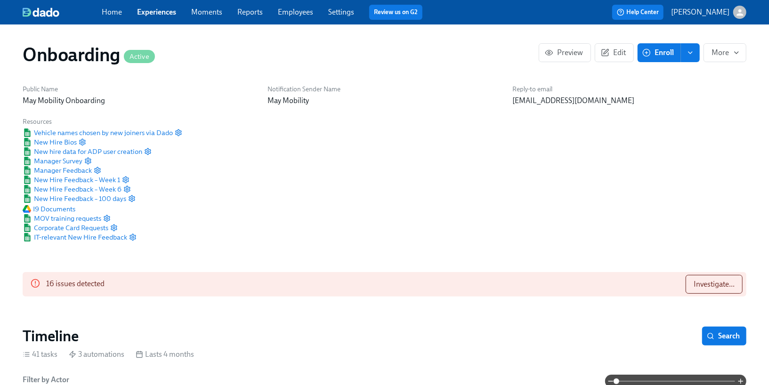
scroll to position [0, 4758]
click at [717, 332] on span "Search" at bounding box center [724, 336] width 31 height 9
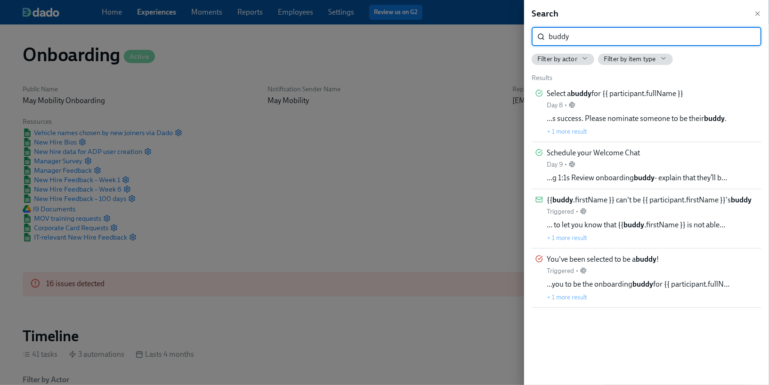
type input "buddy"
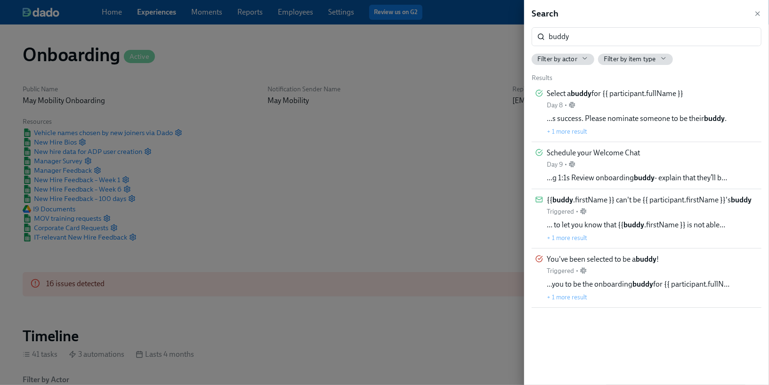
click at [508, 206] on div at bounding box center [384, 192] width 769 height 385
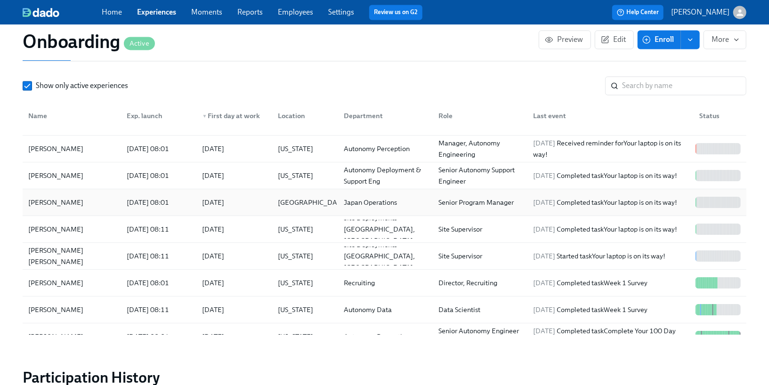
scroll to position [21, 0]
click at [218, 223] on div "[DATE]" at bounding box center [214, 228] width 22 height 11
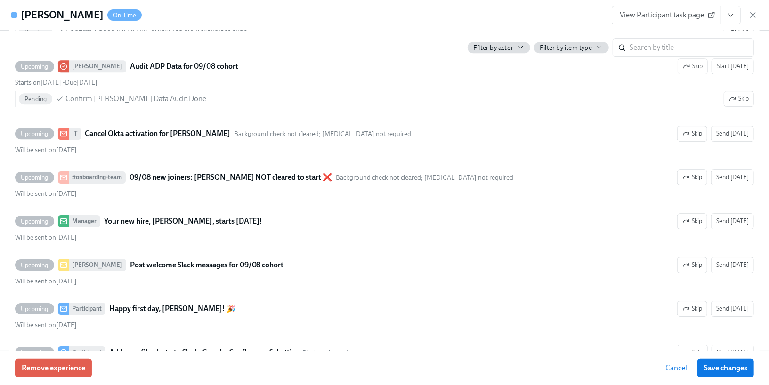
scroll to position [1889, 0]
click at [749, 15] on icon "button" at bounding box center [752, 14] width 9 height 9
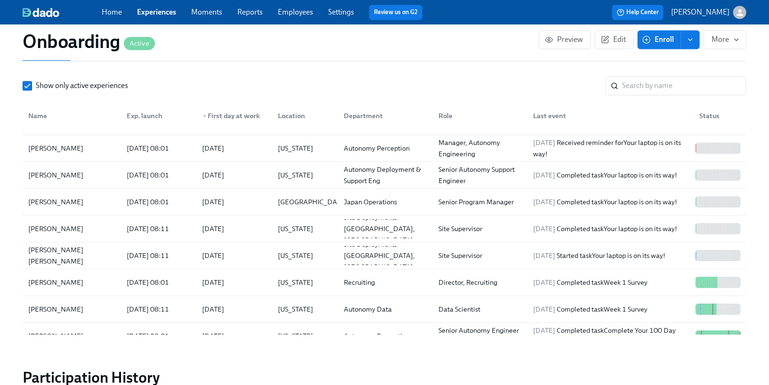
click at [321, 11] on div "Home Experiences Moments Reports Employees Settings Review us on G2" at bounding box center [266, 12] width 328 height 15
click at [329, 11] on link "Settings" at bounding box center [341, 12] width 26 height 9
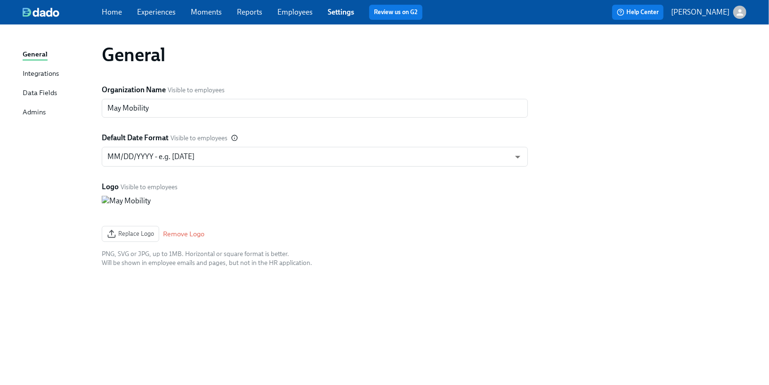
click at [37, 116] on div "Admins" at bounding box center [34, 113] width 23 height 12
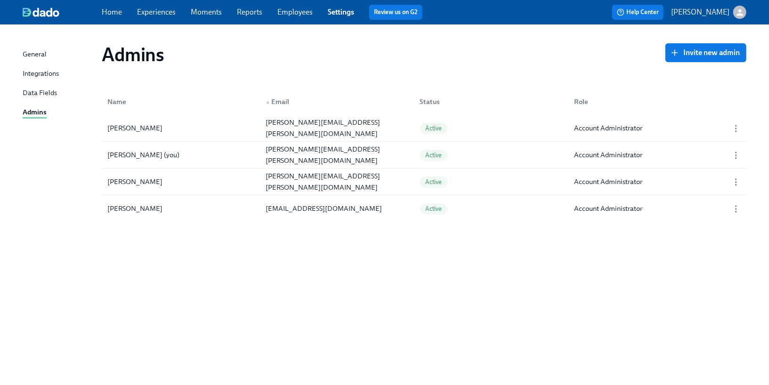
click at [35, 95] on div "Data Fields" at bounding box center [40, 94] width 34 height 12
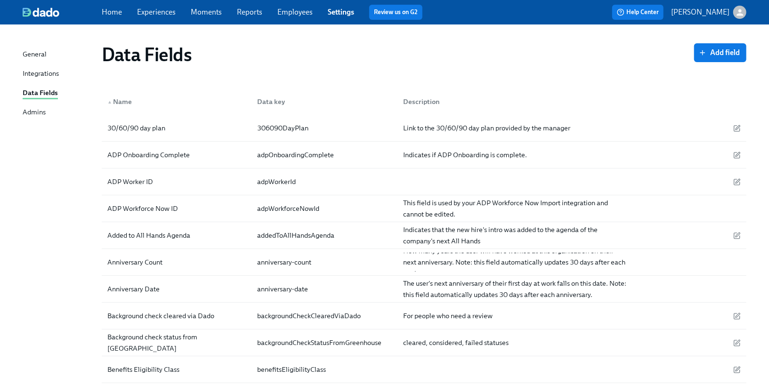
click at [48, 72] on div "Integrations" at bounding box center [41, 74] width 36 height 12
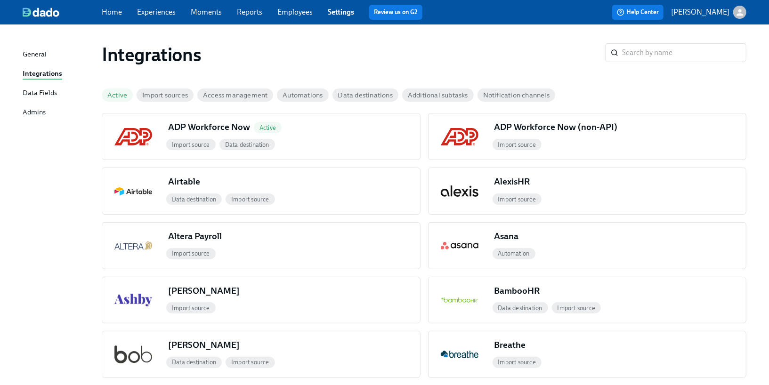
click at [160, 18] on div "Home Experiences Moments Reports Employees Settings Review us on G2" at bounding box center [266, 12] width 328 height 15
click at [159, 16] on span "Experiences" at bounding box center [156, 12] width 39 height 10
click at [151, 11] on link "Experiences" at bounding box center [156, 12] width 39 height 9
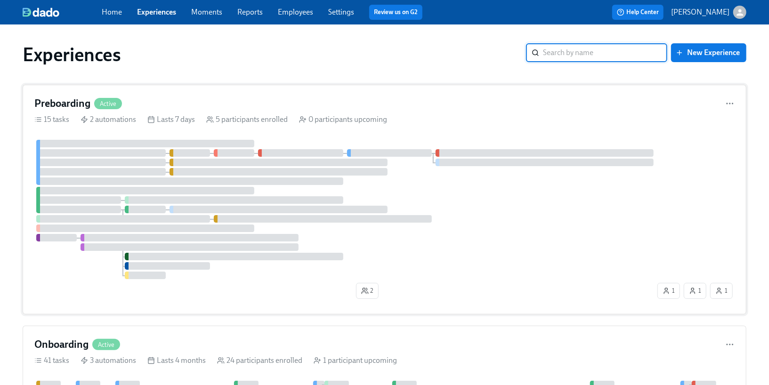
click at [144, 107] on div "Preboarding Active" at bounding box center [384, 104] width 700 height 14
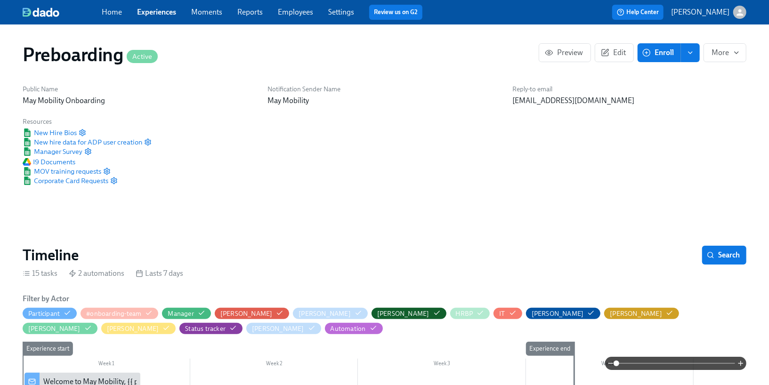
scroll to position [0, 1649]
click at [609, 55] on icon "button" at bounding box center [605, 53] width 8 height 8
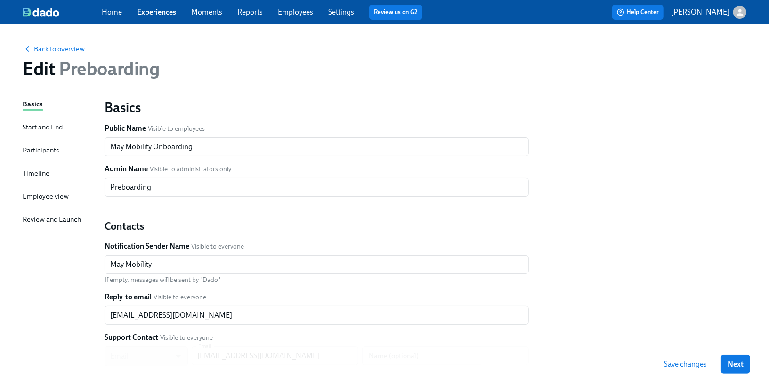
click at [45, 150] on div "Participants" at bounding box center [41, 150] width 36 height 10
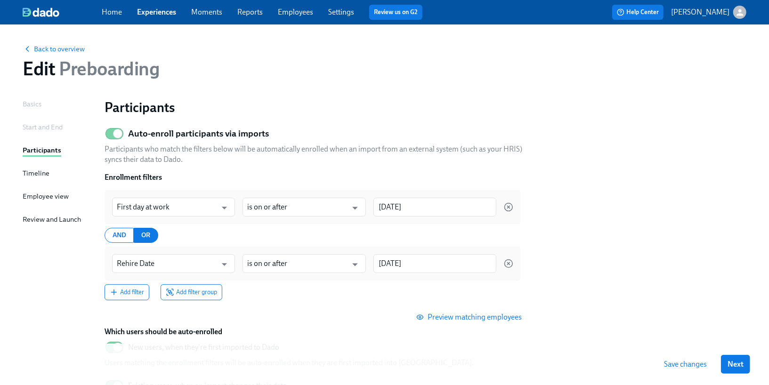
scroll to position [123, 0]
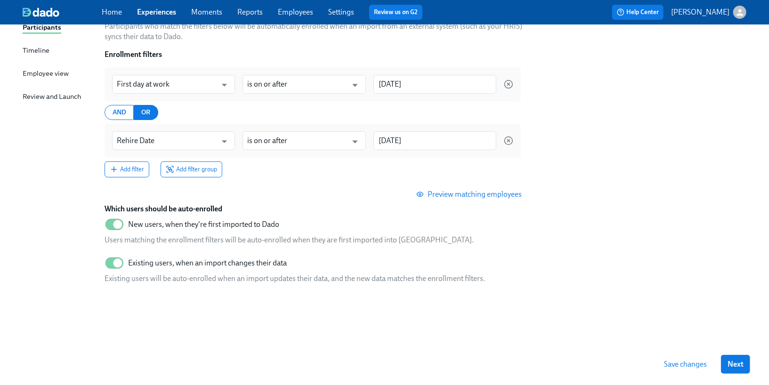
click at [39, 51] on div "Timeline" at bounding box center [36, 50] width 27 height 10
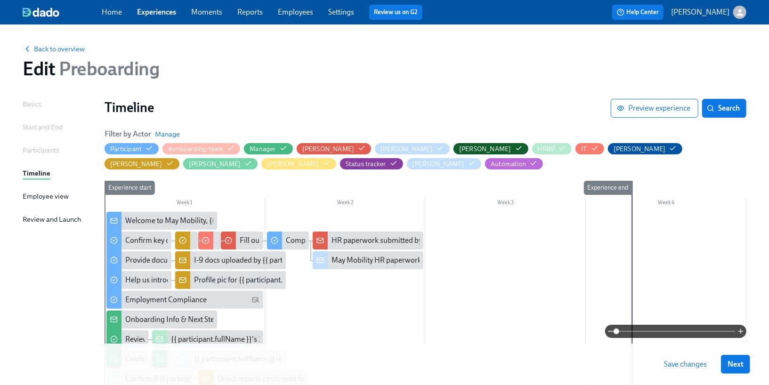
click at [47, 195] on div "Employee view" at bounding box center [46, 196] width 46 height 10
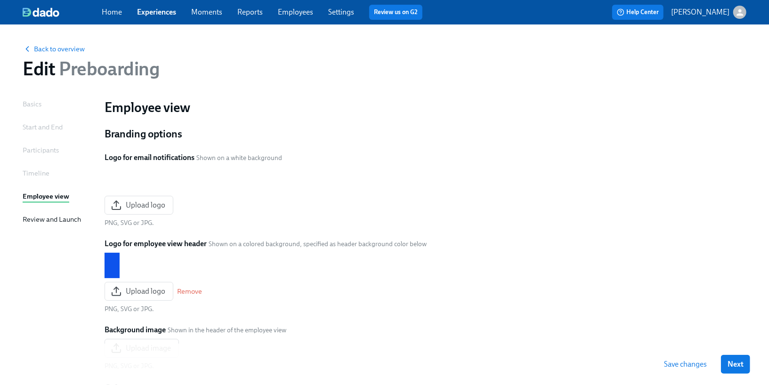
click at [61, 222] on div "Review and Launch" at bounding box center [52, 219] width 58 height 10
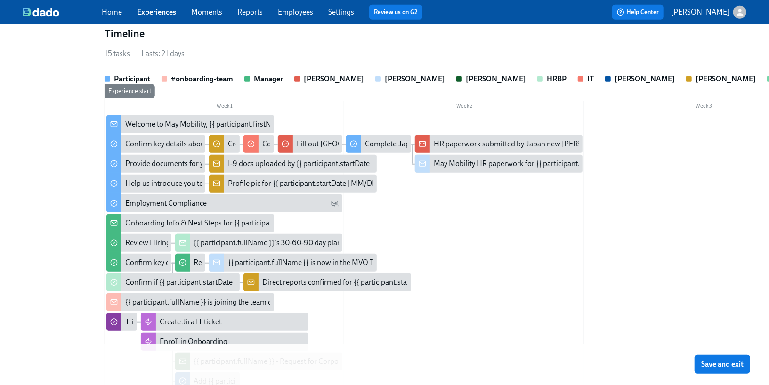
scroll to position [408, 0]
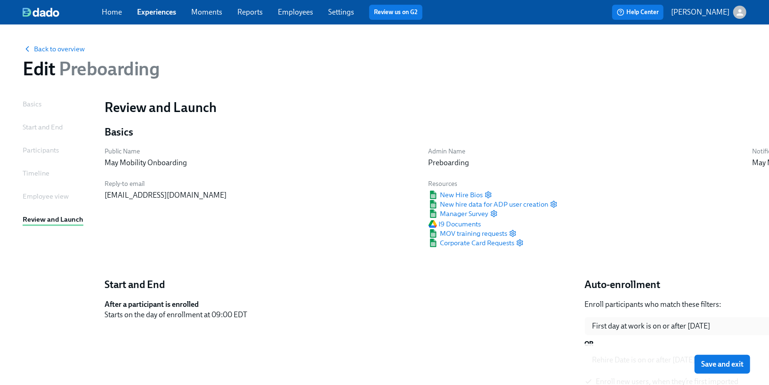
click at [114, 10] on link "Home" at bounding box center [112, 12] width 20 height 9
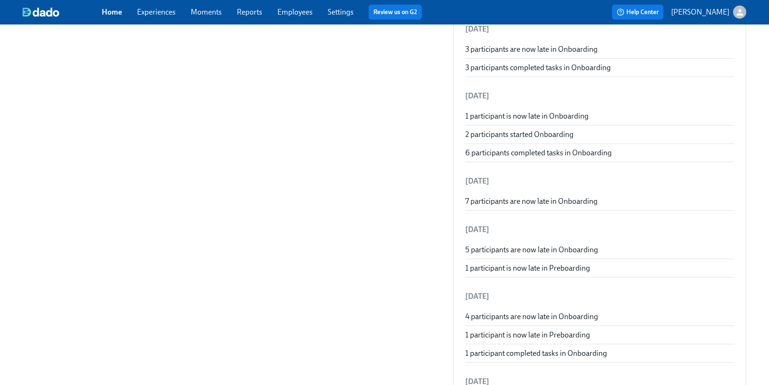
scroll to position [661, 0]
click at [332, 13] on link "Settings" at bounding box center [341, 12] width 26 height 9
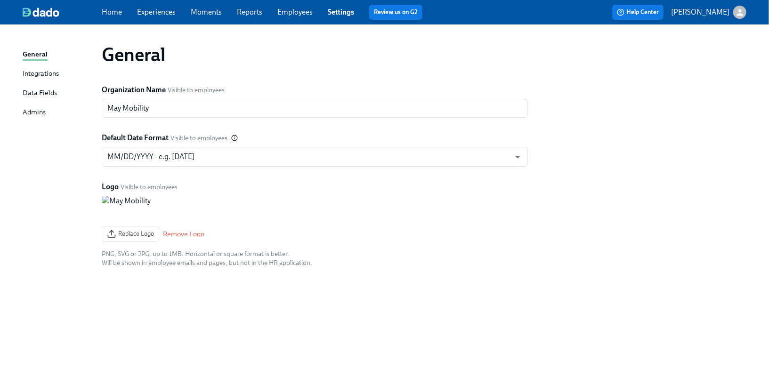
click at [40, 73] on div "Integrations" at bounding box center [41, 74] width 36 height 12
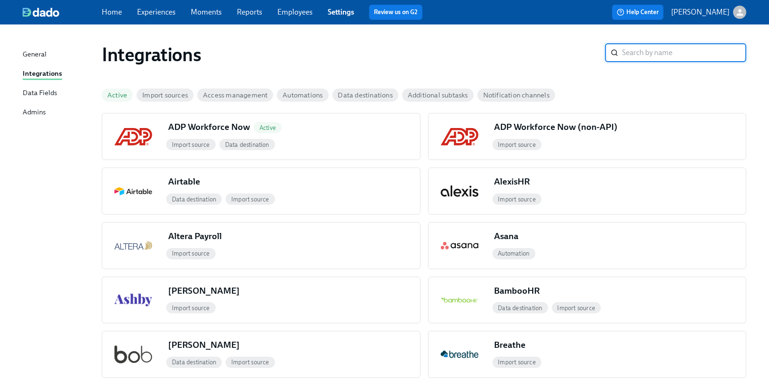
click at [37, 88] on div "Data Fields" at bounding box center [40, 94] width 34 height 12
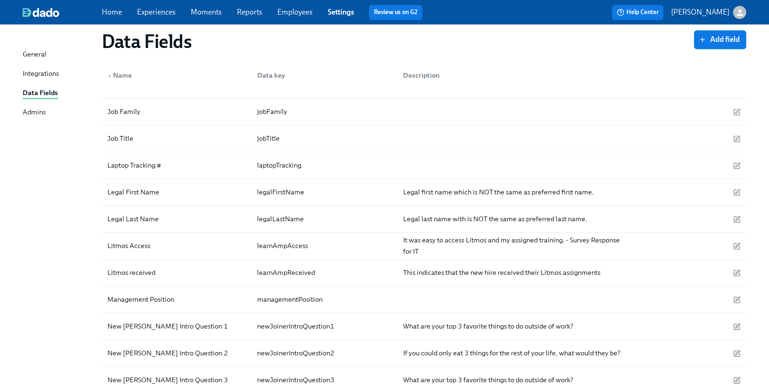
scroll to position [1306, 0]
click at [110, 15] on link "Home" at bounding box center [112, 12] width 20 height 9
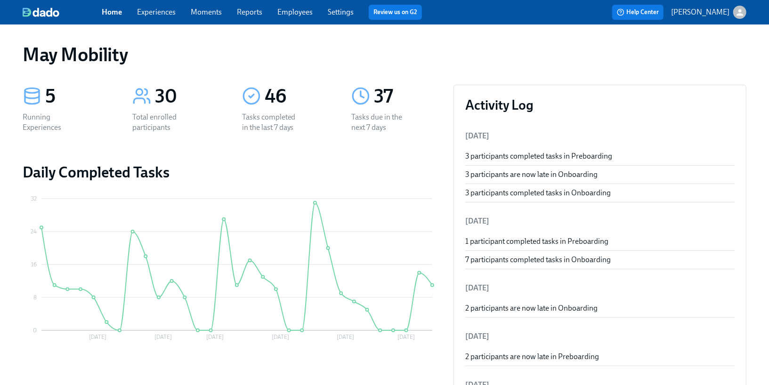
click at [154, 15] on link "Experiences" at bounding box center [156, 12] width 39 height 9
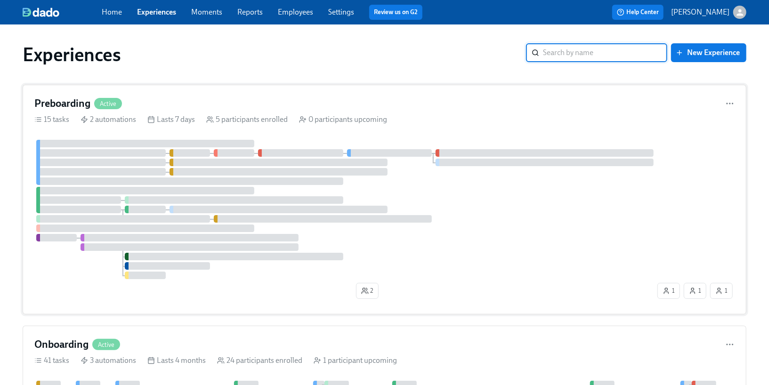
click at [133, 100] on div "Preboarding Active" at bounding box center [384, 104] width 700 height 14
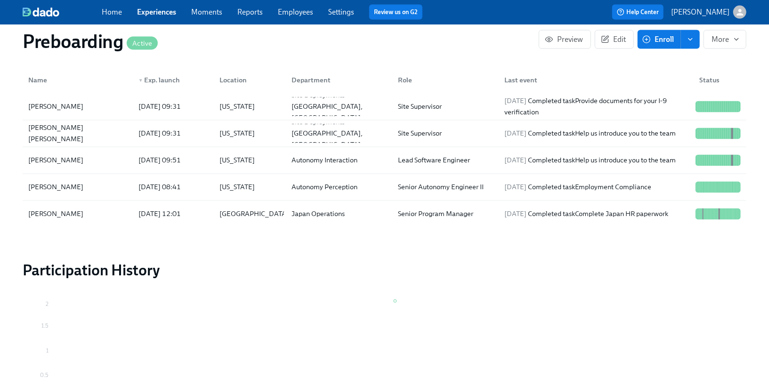
scroll to position [1071, 0]
click at [159, 16] on link "Experiences" at bounding box center [156, 12] width 39 height 9
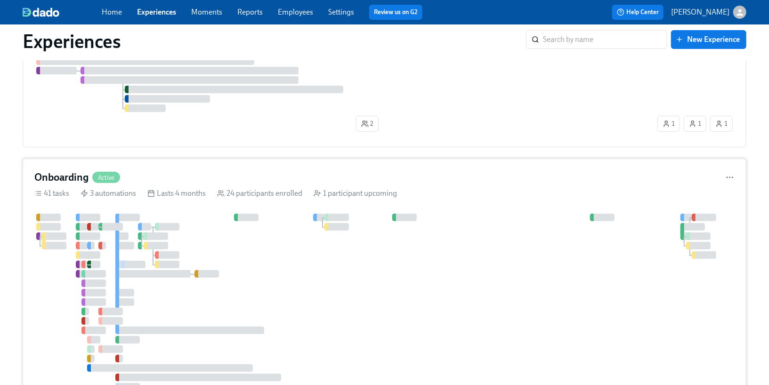
scroll to position [170, 0]
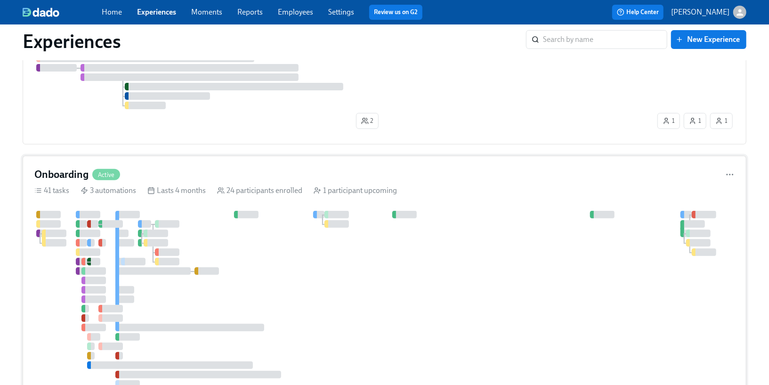
click at [128, 188] on div "3 automations" at bounding box center [109, 191] width 56 height 10
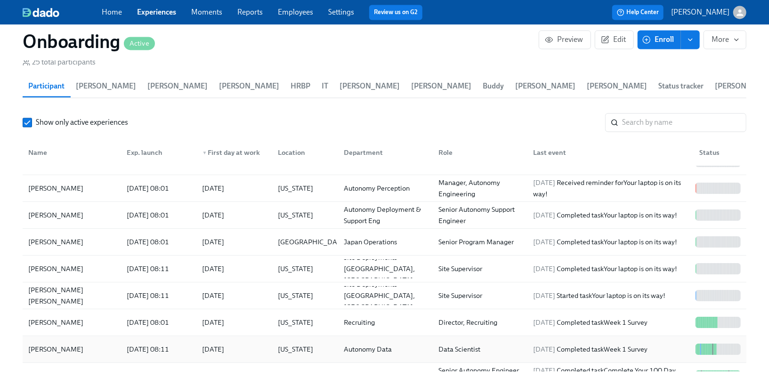
scroll to position [16, 0]
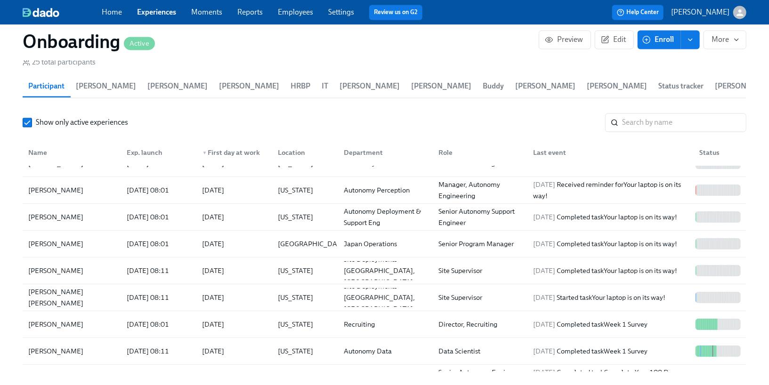
click at [154, 15] on link "Experiences" at bounding box center [156, 12] width 39 height 9
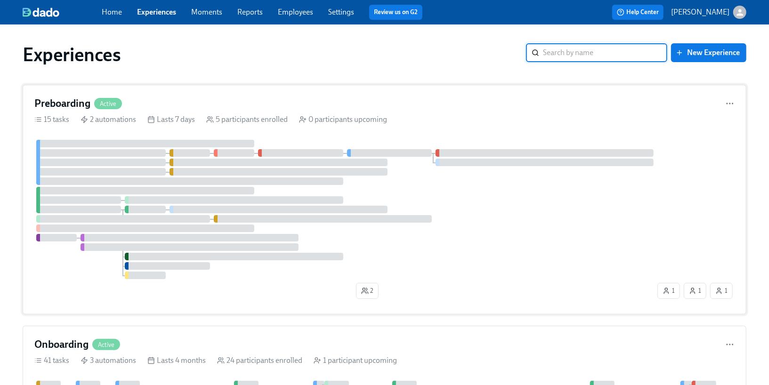
click at [142, 159] on div at bounding box center [101, 163] width 130 height 8
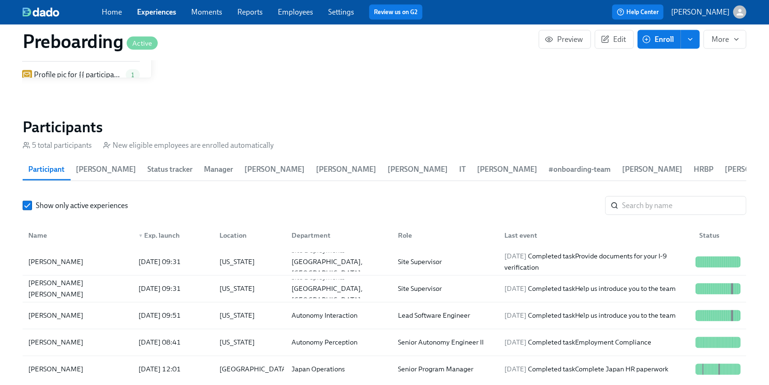
scroll to position [916, 0]
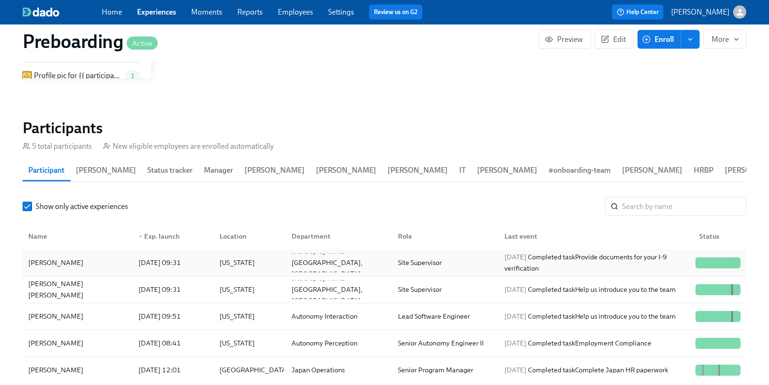
click at [185, 262] on div "[DATE] 09:31" at bounding box center [160, 263] width 50 height 11
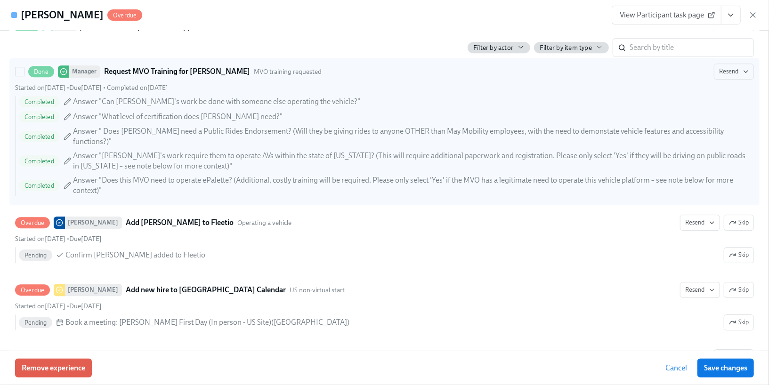
scroll to position [1751, 0]
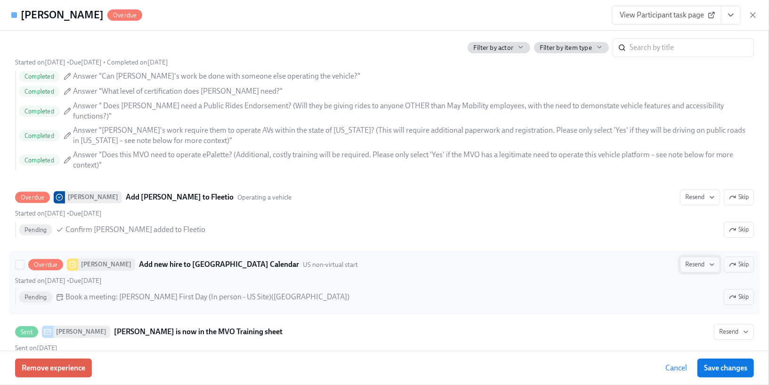
click at [683, 257] on button "Resend" at bounding box center [700, 265] width 40 height 16
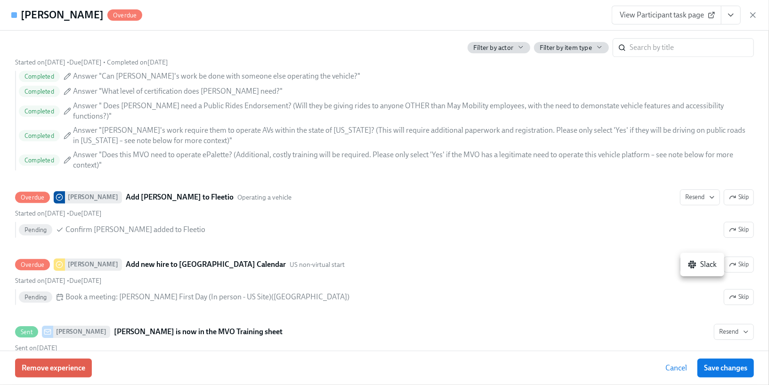
click at [702, 271] on li "Slack" at bounding box center [703, 265] width 44 height 16
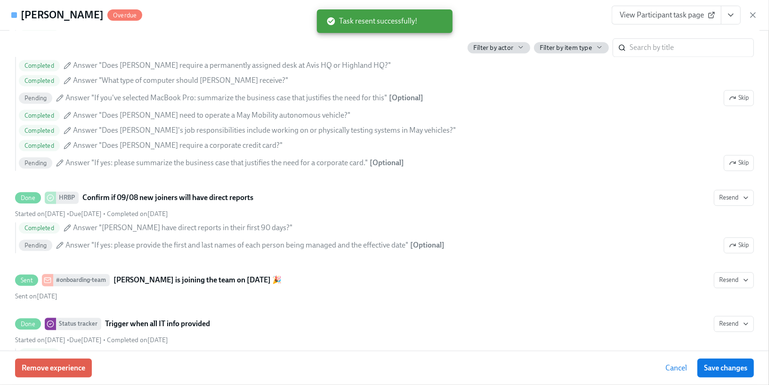
scroll to position [950, 0]
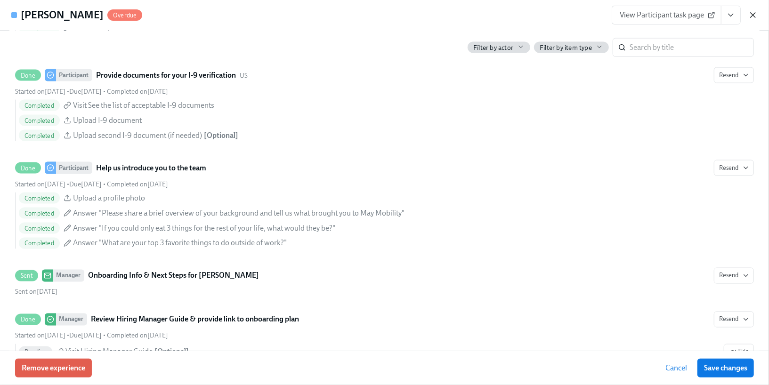
click at [754, 13] on icon "button" at bounding box center [752, 14] width 9 height 9
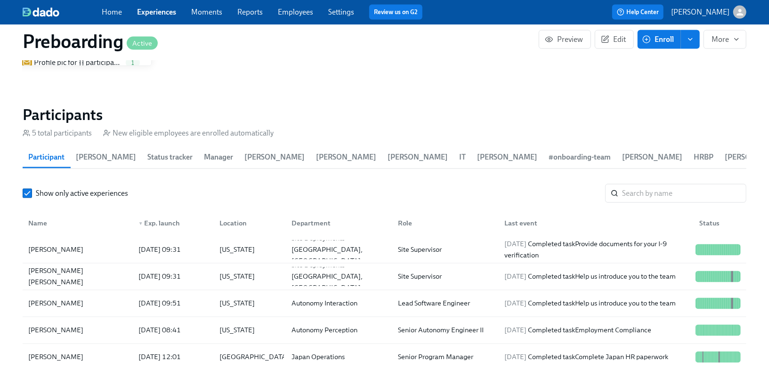
scroll to position [930, 0]
click at [295, 10] on link "Employees" at bounding box center [295, 12] width 35 height 9
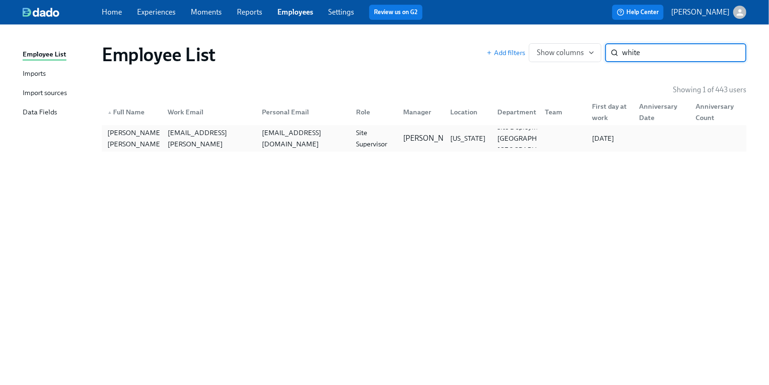
type input "white"
click at [314, 135] on div "[EMAIL_ADDRESS][DOMAIN_NAME]" at bounding box center [303, 138] width 90 height 23
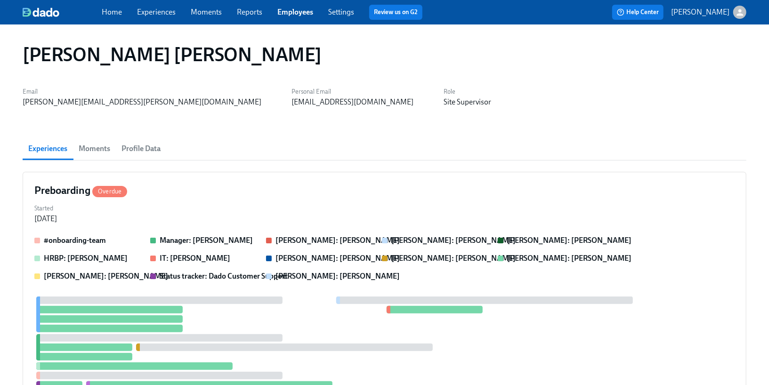
click at [104, 151] on span "Moments" at bounding box center [95, 148] width 32 height 13
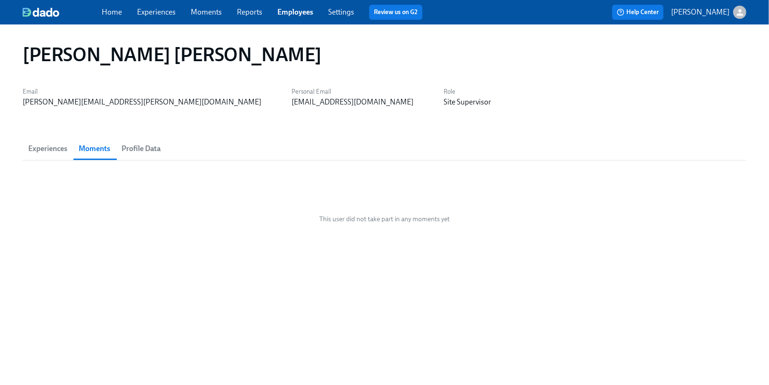
click at [141, 155] on button "Profile Data" at bounding box center [141, 149] width 50 height 23
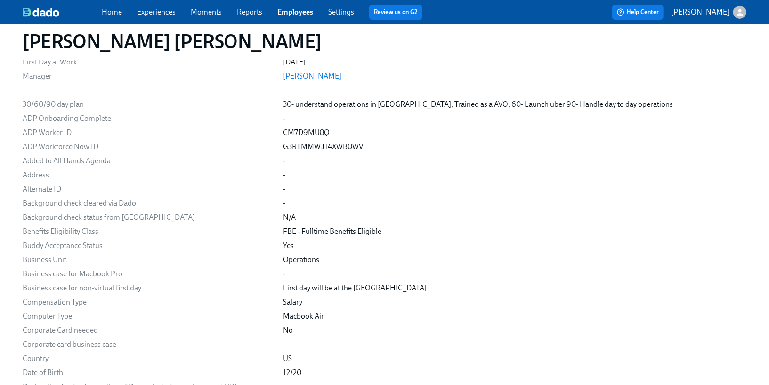
scroll to position [217, 0]
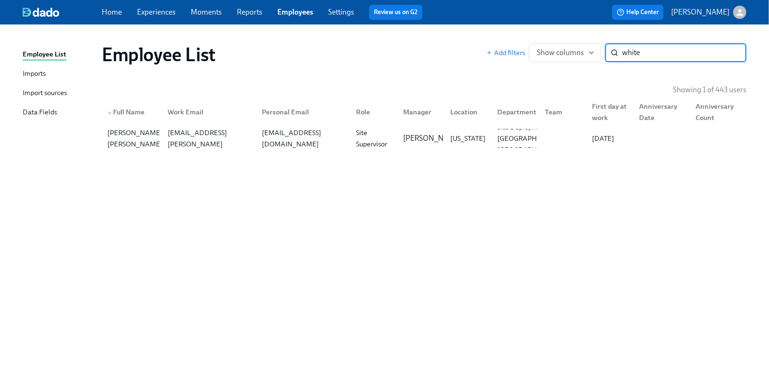
click at [165, 11] on link "Experiences" at bounding box center [156, 12] width 39 height 9
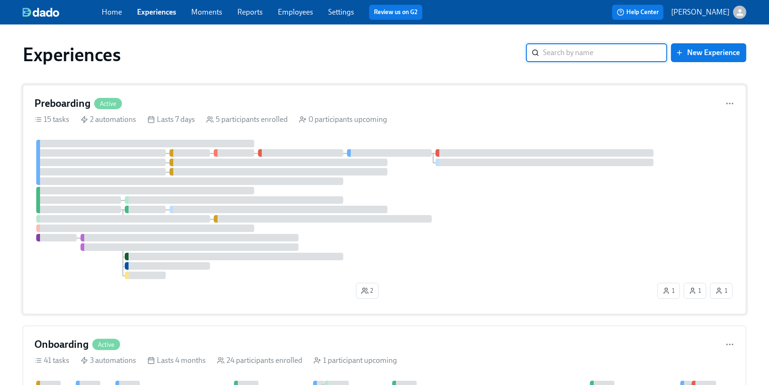
click at [149, 93] on div "Preboarding Active 15 tasks 2 automations Lasts 7 days 5 participants enrolled …" at bounding box center [385, 200] width 724 height 230
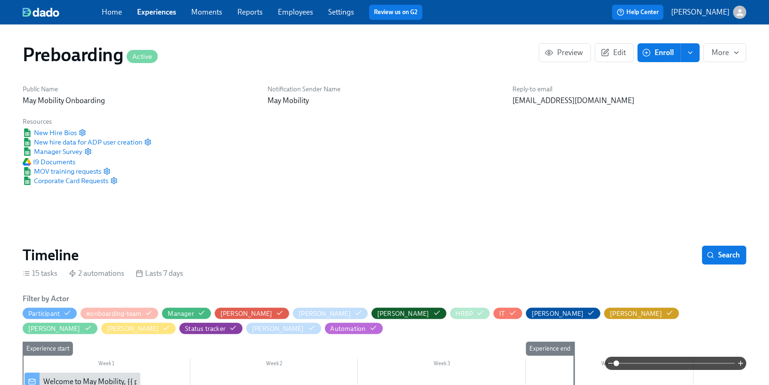
click at [154, 15] on link "Experiences" at bounding box center [156, 12] width 39 height 9
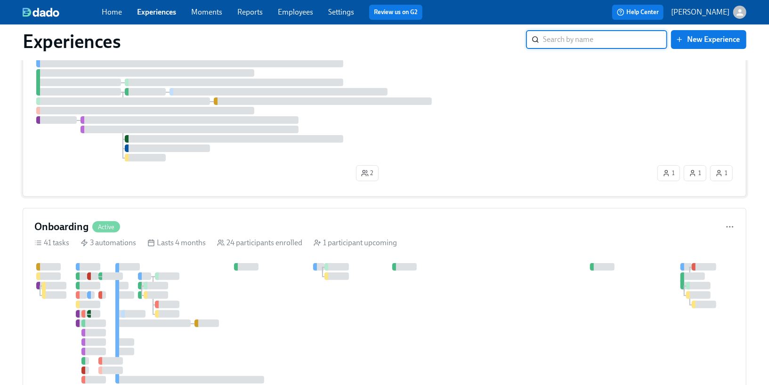
scroll to position [122, 0]
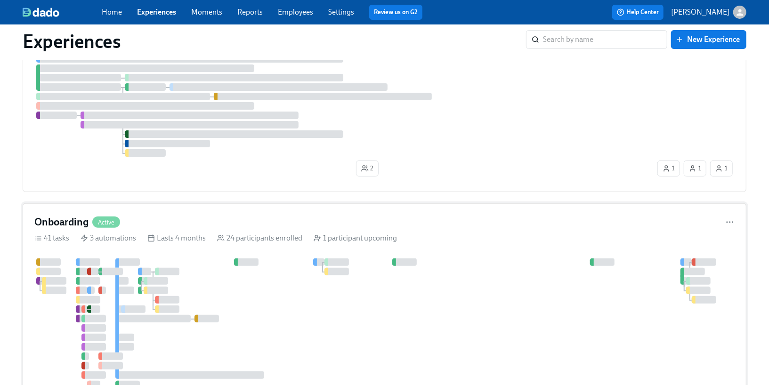
click at [137, 252] on div "Onboarding Active 41 tasks 3 automations Lasts 4 months 24 participants enrolle…" at bounding box center [385, 341] width 724 height 277
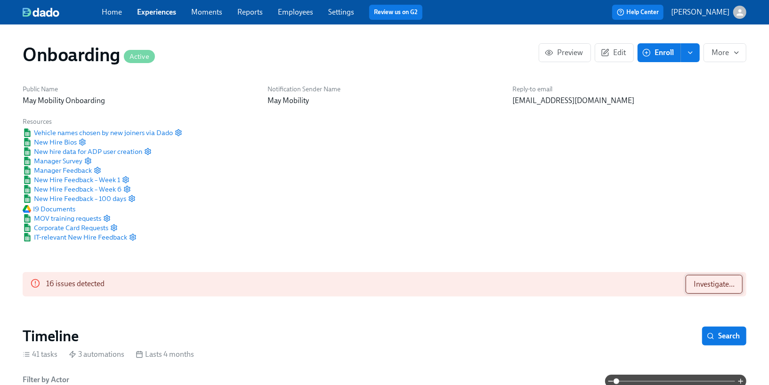
click at [700, 288] on span "Investigate..." at bounding box center [714, 284] width 41 height 9
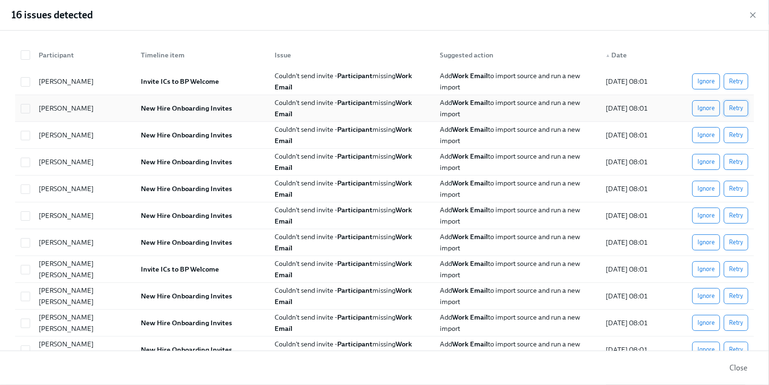
click at [730, 114] on button "Retry" at bounding box center [736, 108] width 24 height 16
click at [736, 86] on button "Retry" at bounding box center [736, 81] width 24 height 16
click at [737, 130] on span "Retry" at bounding box center [736, 134] width 14 height 9
click at [736, 164] on span "Retry" at bounding box center [736, 161] width 14 height 9
click at [736, 190] on span "Retry" at bounding box center [736, 188] width 14 height 9
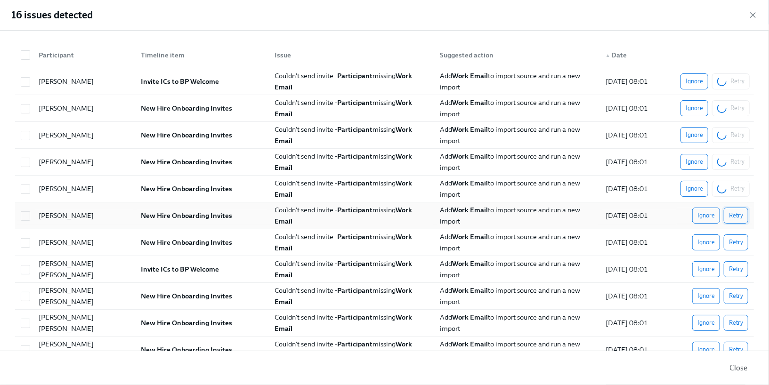
click at [735, 211] on span "Retry" at bounding box center [736, 215] width 14 height 9
click at [735, 238] on span "Retry" at bounding box center [736, 242] width 14 height 9
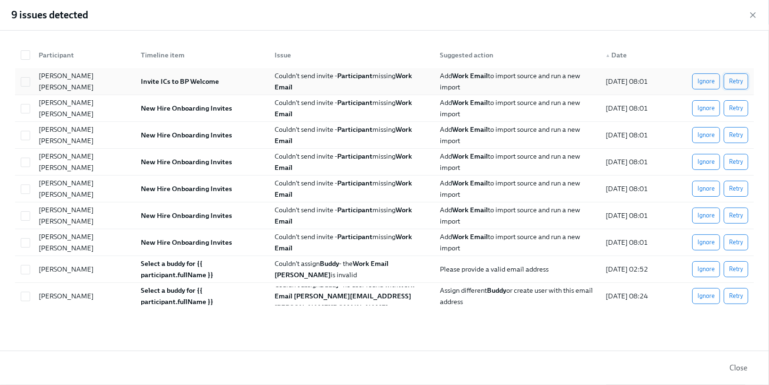
click at [736, 85] on span "Retry" at bounding box center [736, 81] width 14 height 9
click at [735, 110] on span "Retry" at bounding box center [736, 108] width 14 height 9
click at [735, 135] on span "Retry" at bounding box center [736, 134] width 14 height 9
click at [734, 156] on button "Retry" at bounding box center [736, 162] width 24 height 16
click at [734, 188] on span "Retry" at bounding box center [736, 188] width 14 height 9
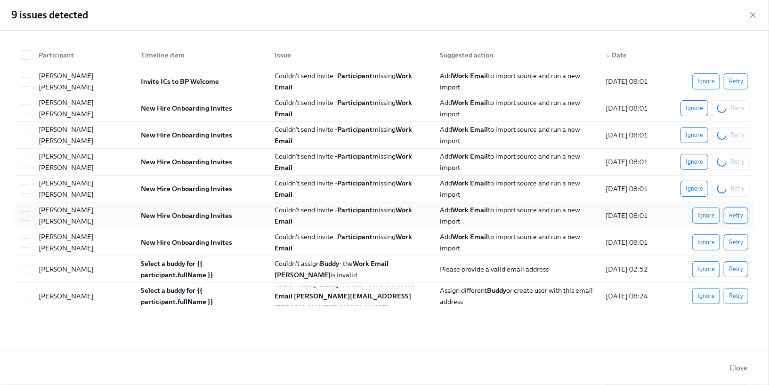
click at [732, 218] on span "Retry" at bounding box center [736, 215] width 14 height 9
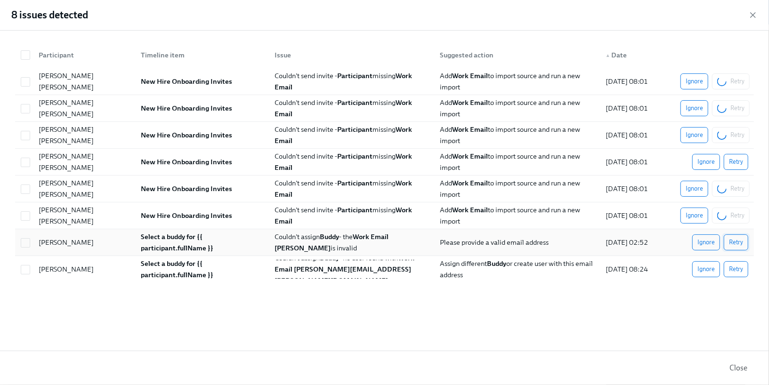
click at [733, 238] on span "Retry" at bounding box center [736, 242] width 14 height 9
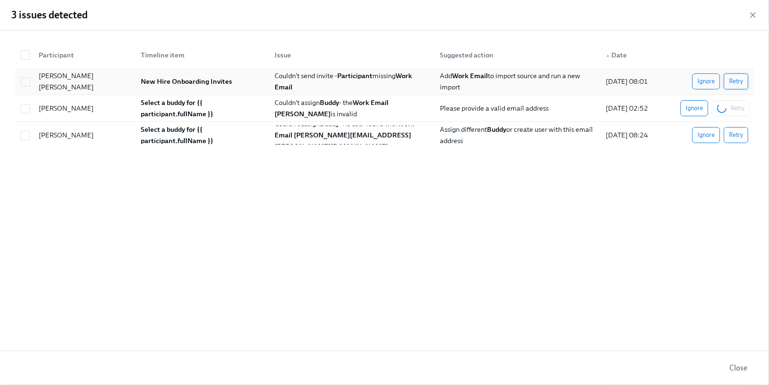
click at [739, 83] on span "Retry" at bounding box center [736, 81] width 14 height 9
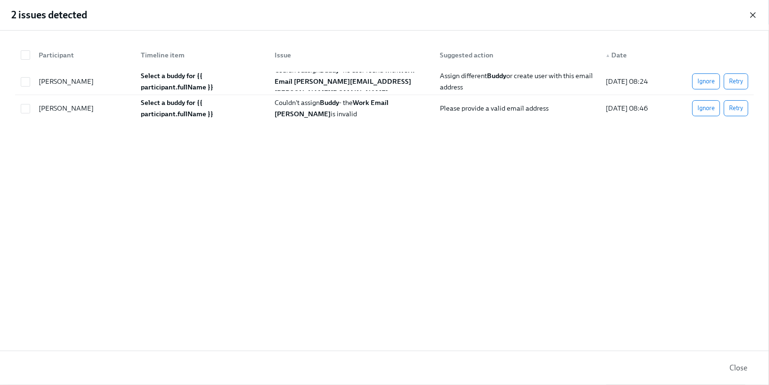
click at [752, 17] on icon "button" at bounding box center [752, 14] width 9 height 9
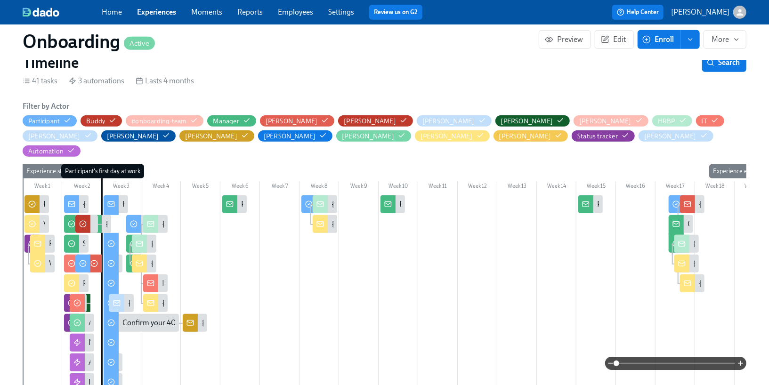
scroll to position [271, 0]
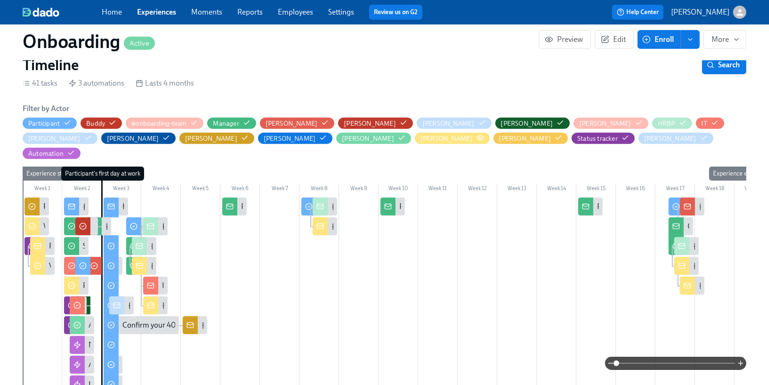
click at [477, 140] on span "button" at bounding box center [481, 139] width 8 height 7
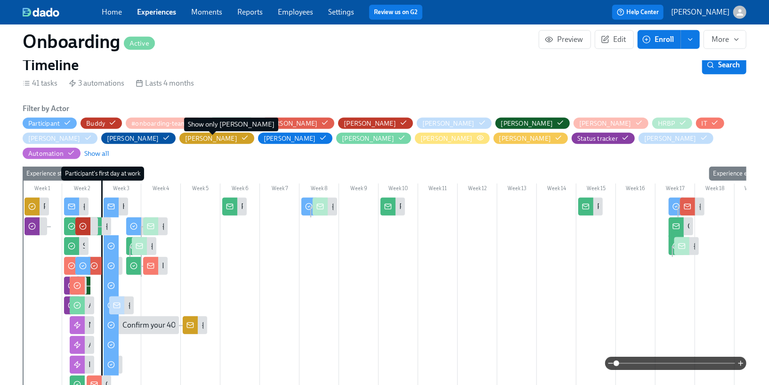
click at [477, 138] on icon "button" at bounding box center [481, 138] width 8 height 8
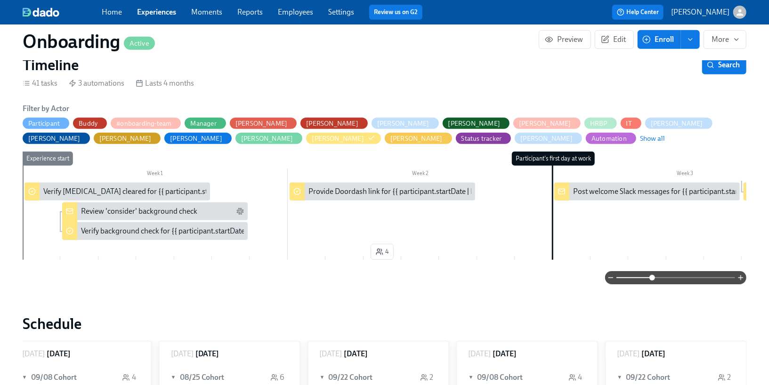
drag, startPoint x: 618, startPoint y: 280, endPoint x: 652, endPoint y: 281, distance: 34.4
click at [652, 281] on span at bounding box center [652, 278] width 6 height 6
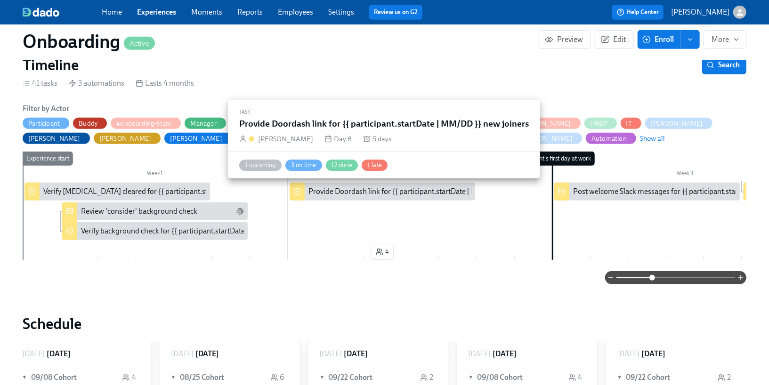
click at [419, 188] on div "Provide Doordash link for {{ participant.startDate | MM/DD }} new joiners" at bounding box center [425, 192] width 234 height 10
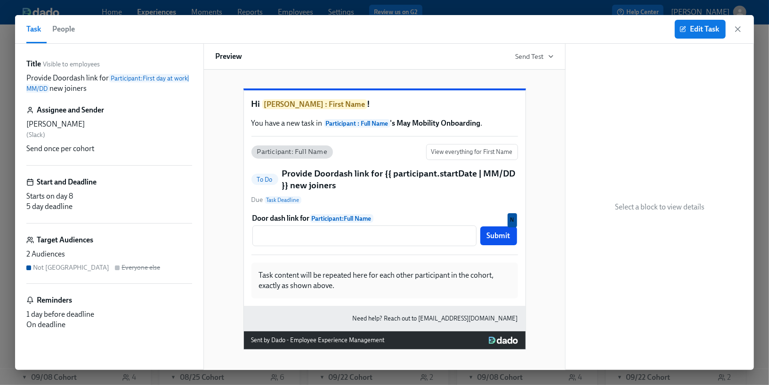
click at [62, 38] on button "People" at bounding box center [64, 29] width 34 height 28
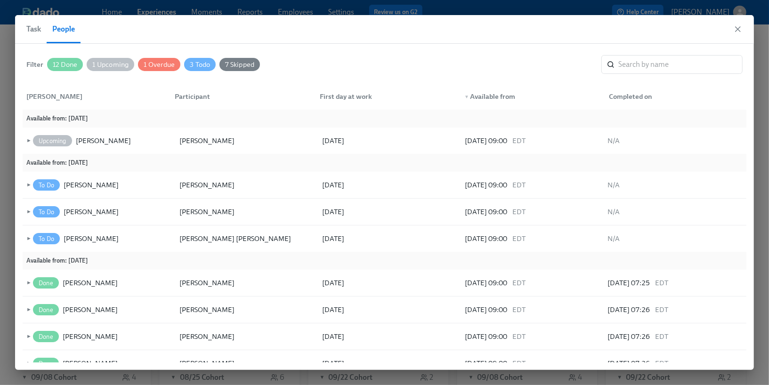
click at [34, 31] on span "Task" at bounding box center [33, 29] width 15 height 13
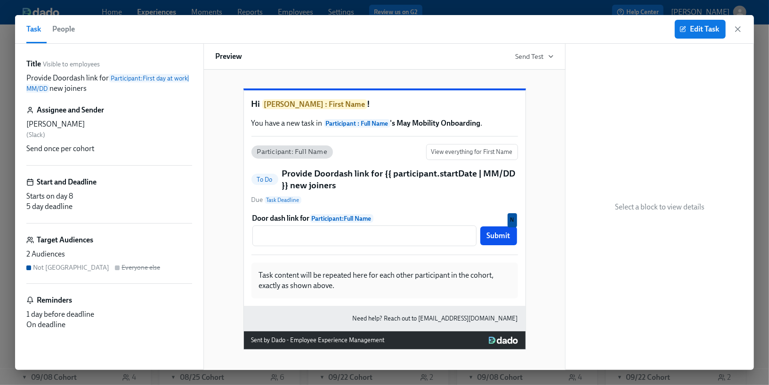
drag, startPoint x: 95, startPoint y: 91, endPoint x: 17, endPoint y: 78, distance: 78.8
click at [17, 78] on div "Title Visible to employees Provide Doordash link for Participant : First day at…" at bounding box center [109, 207] width 188 height 326
copy p "Provide Doordash link for Participant : First day at work | MM/DD new joiners"
click at [734, 26] on icon "button" at bounding box center [737, 28] width 9 height 9
